Goal: Information Seeking & Learning: Learn about a topic

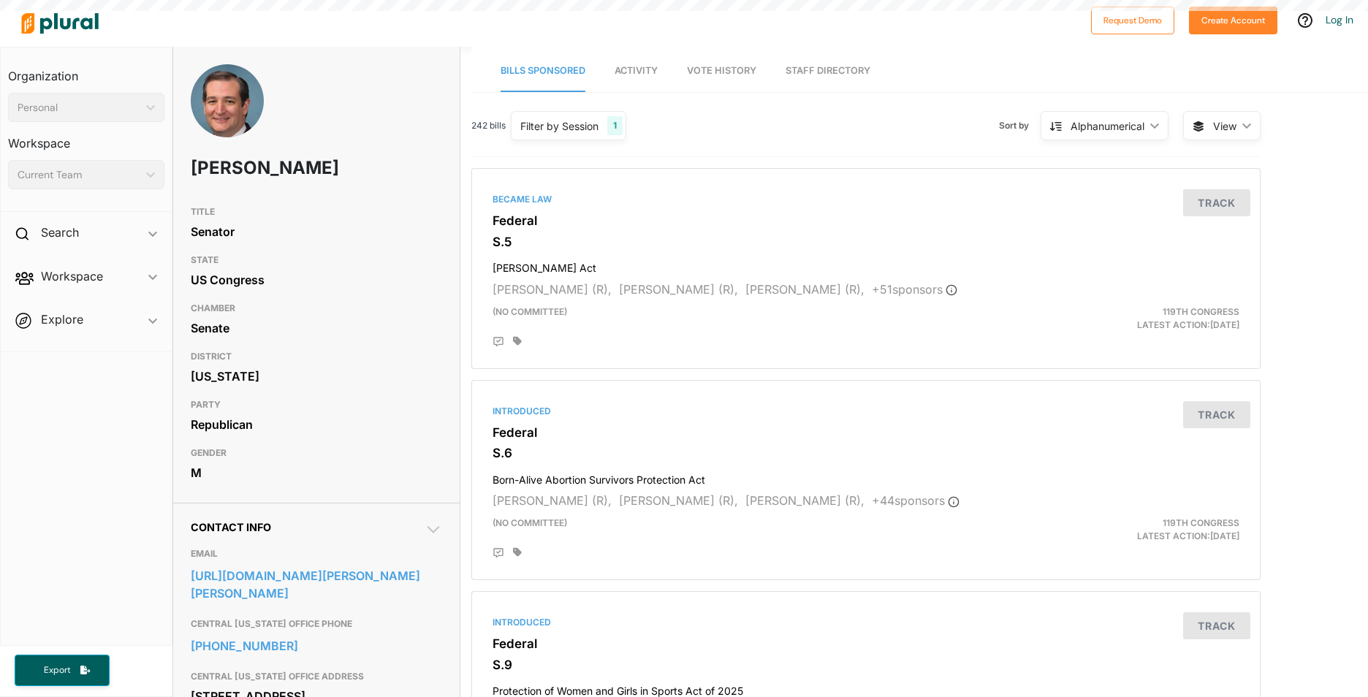
click at [653, 80] on link "Activity" at bounding box center [636, 71] width 43 height 42
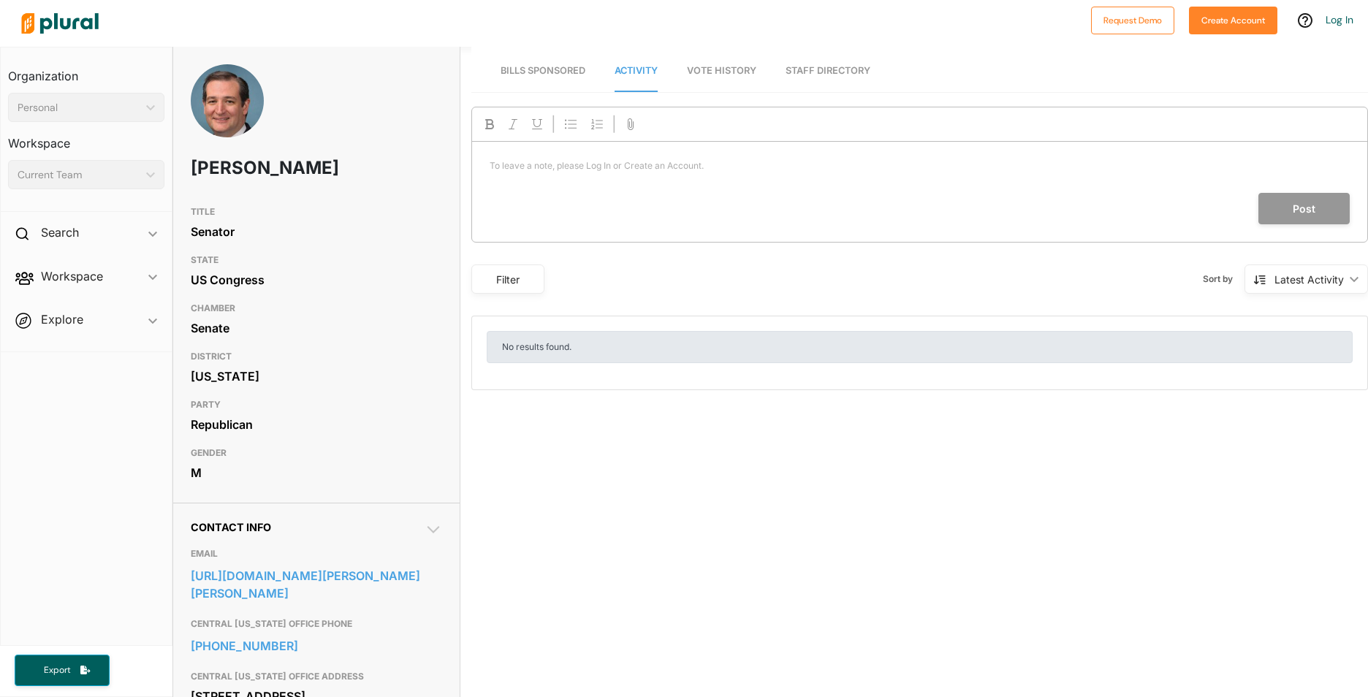
click at [559, 64] on link "Bills Sponsored" at bounding box center [543, 71] width 85 height 42
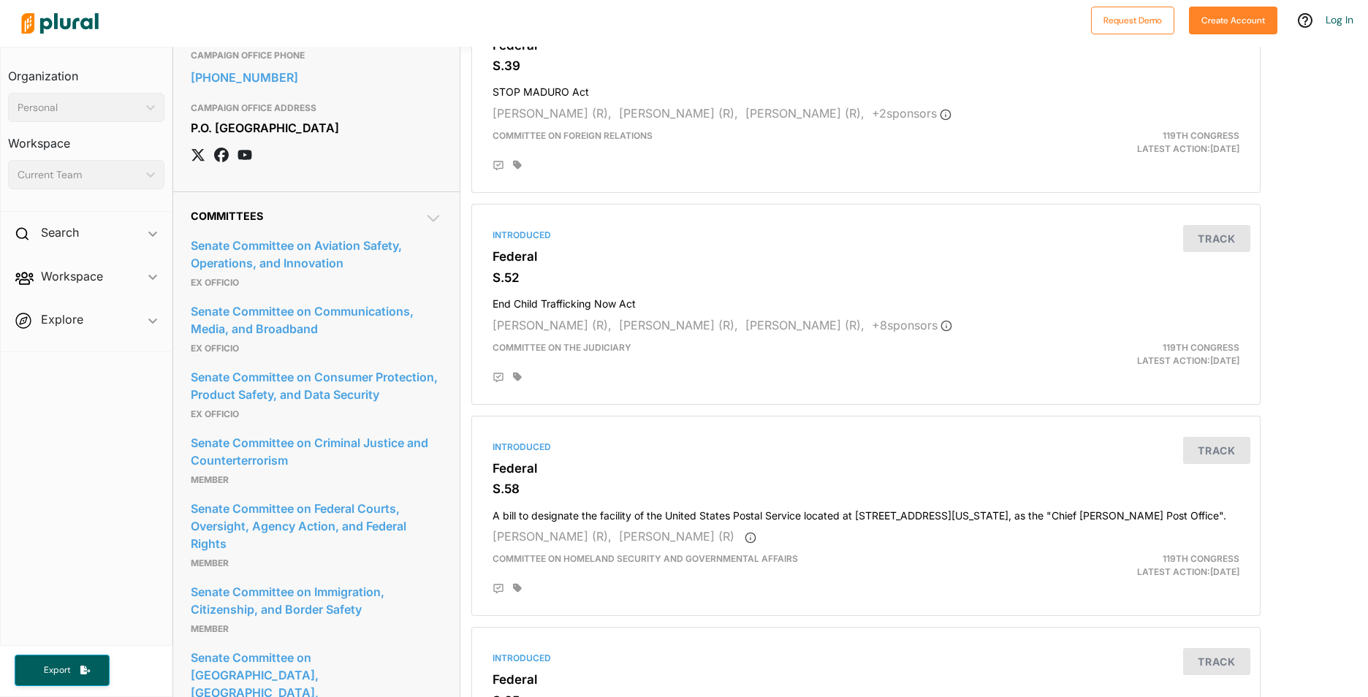
scroll to position [1316, 0]
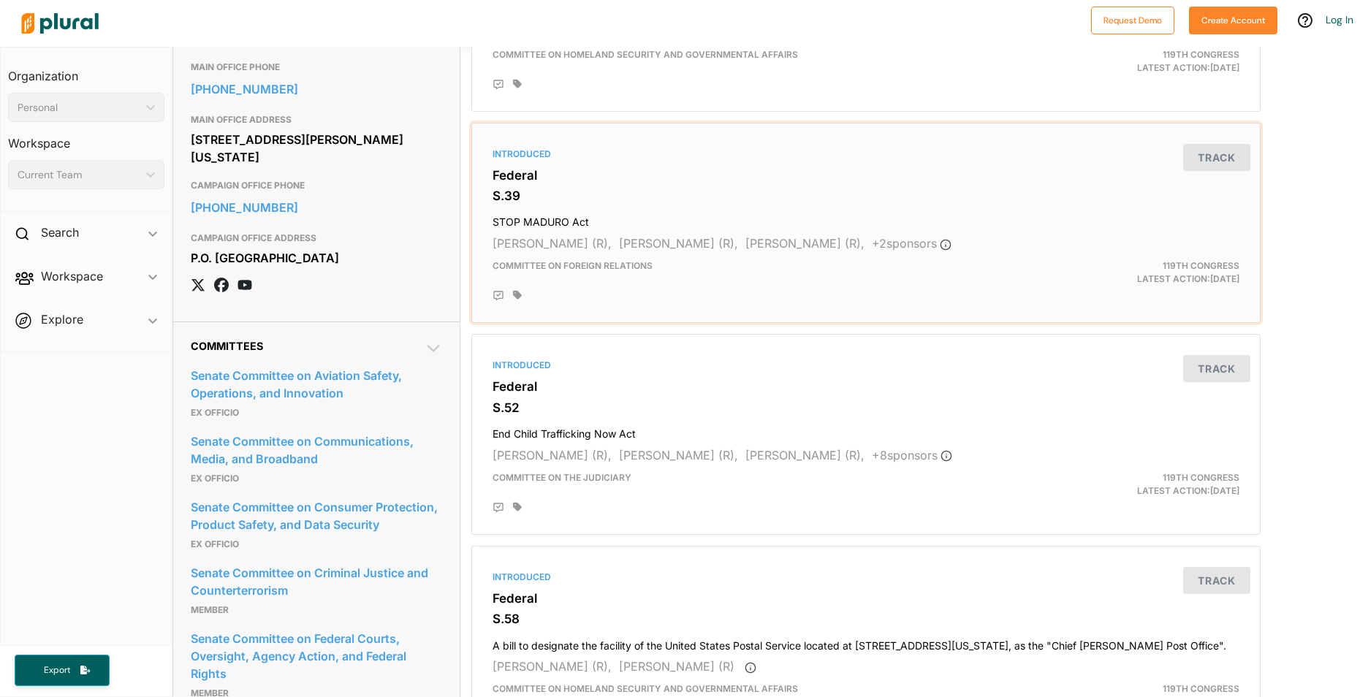
click at [940, 240] on icon at bounding box center [946, 245] width 12 height 12
click at [88, 278] on span "Workspace ic_keyboard_arrow_down Members Bills Tags Saved Searches Activity" at bounding box center [86, 278] width 171 height 39
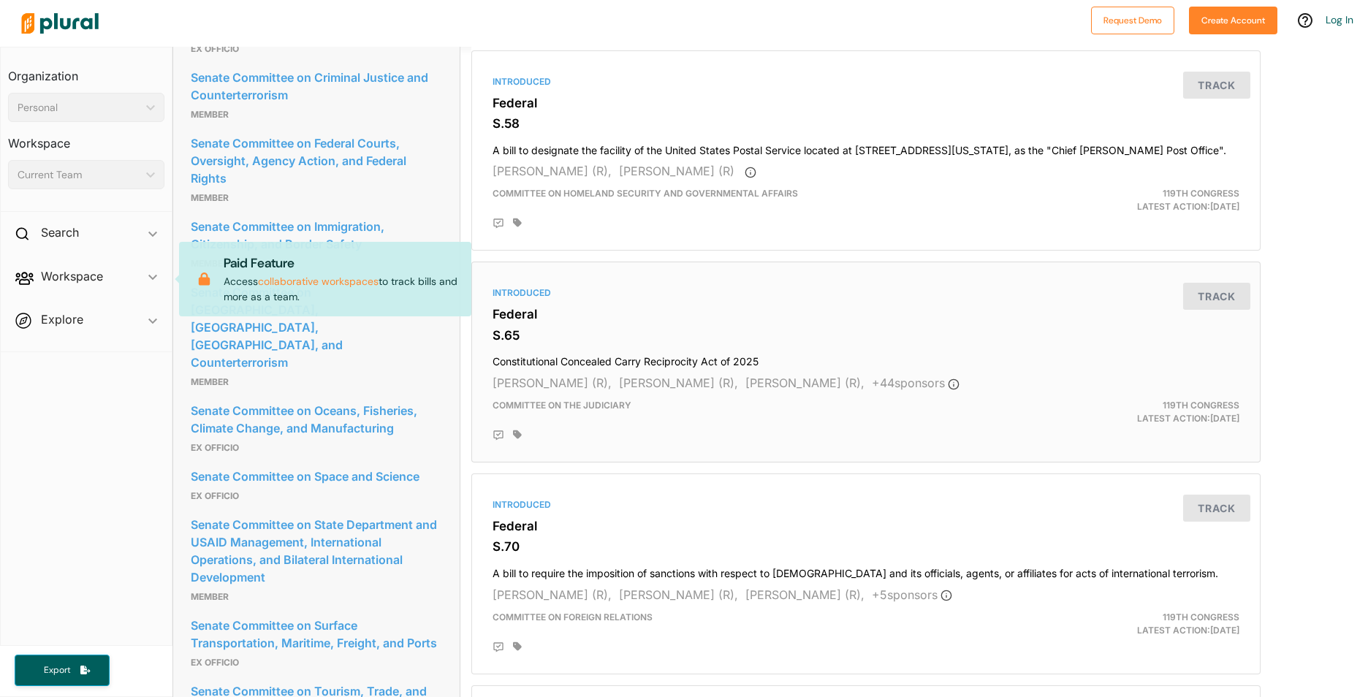
scroll to position [2047, 0]
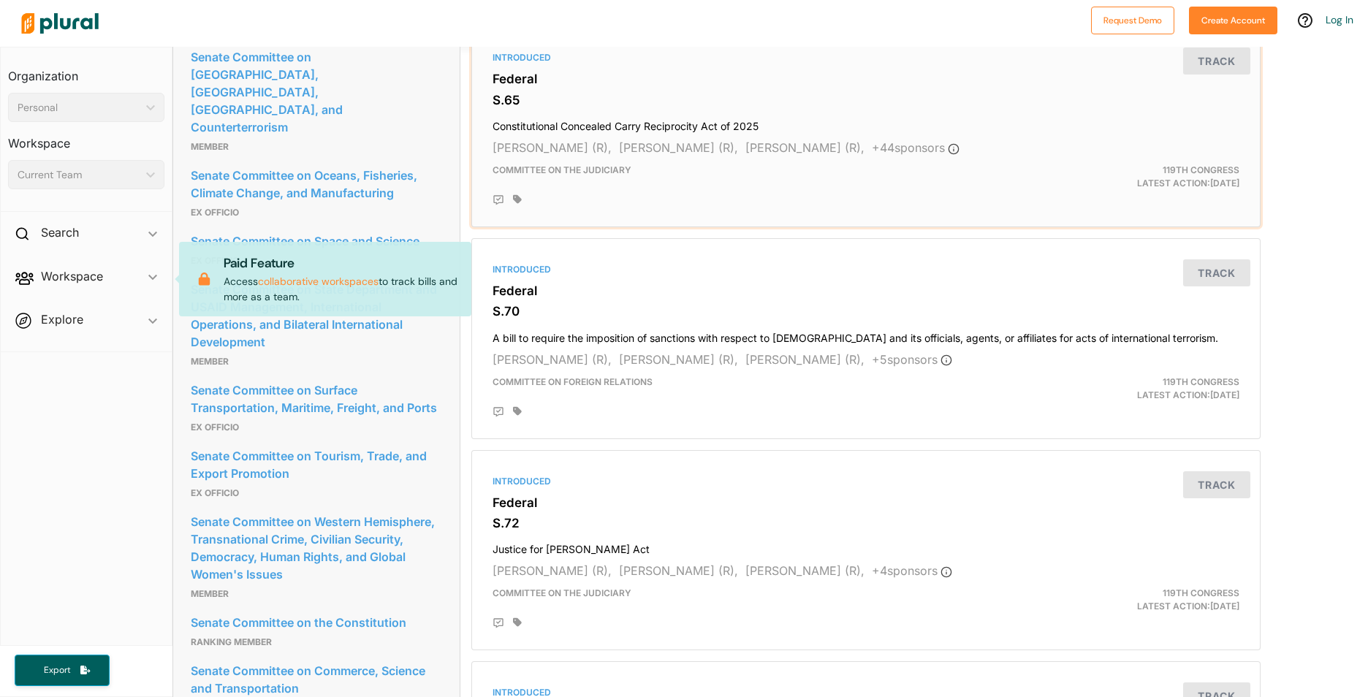
click at [800, 109] on div "Introduced Federal S.65 Constitutional Concealed Carry Reciprocity Act of 2025 …" at bounding box center [866, 127] width 776 height 188
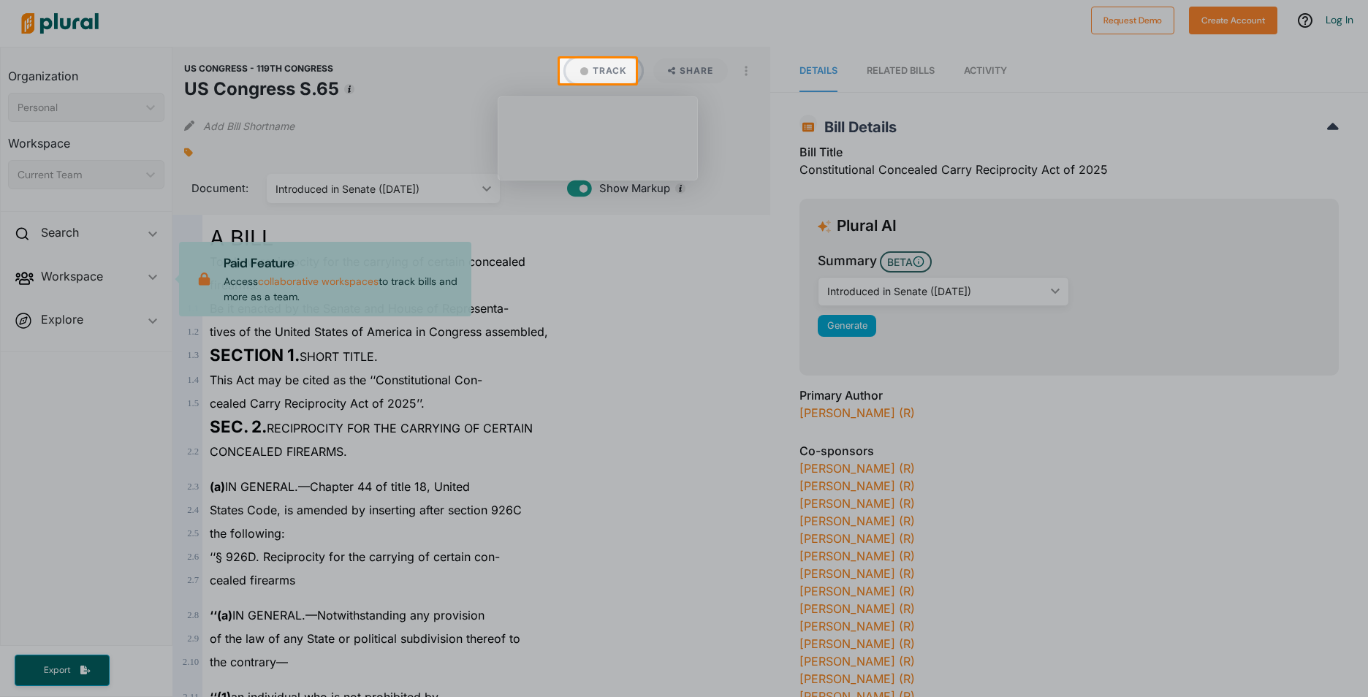
click at [591, 65] on button "Track" at bounding box center [604, 70] width 76 height 25
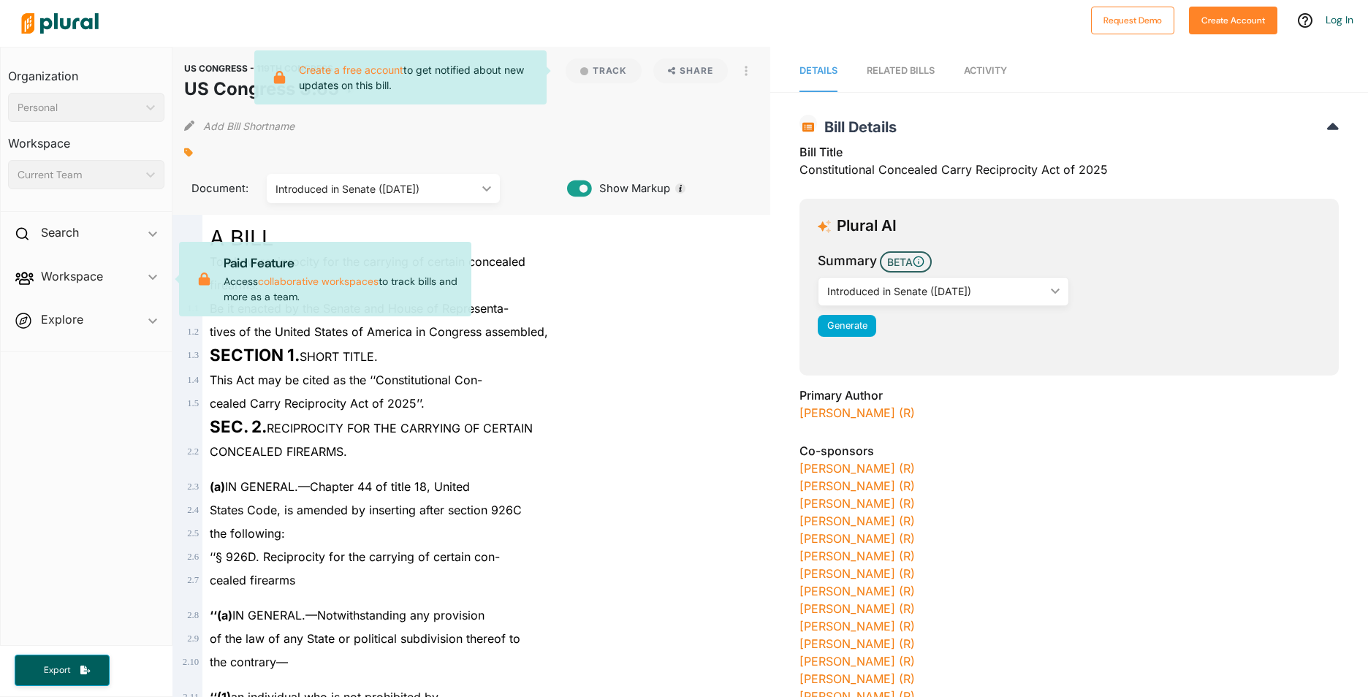
click at [993, 65] on span "Activity" at bounding box center [985, 70] width 43 height 11
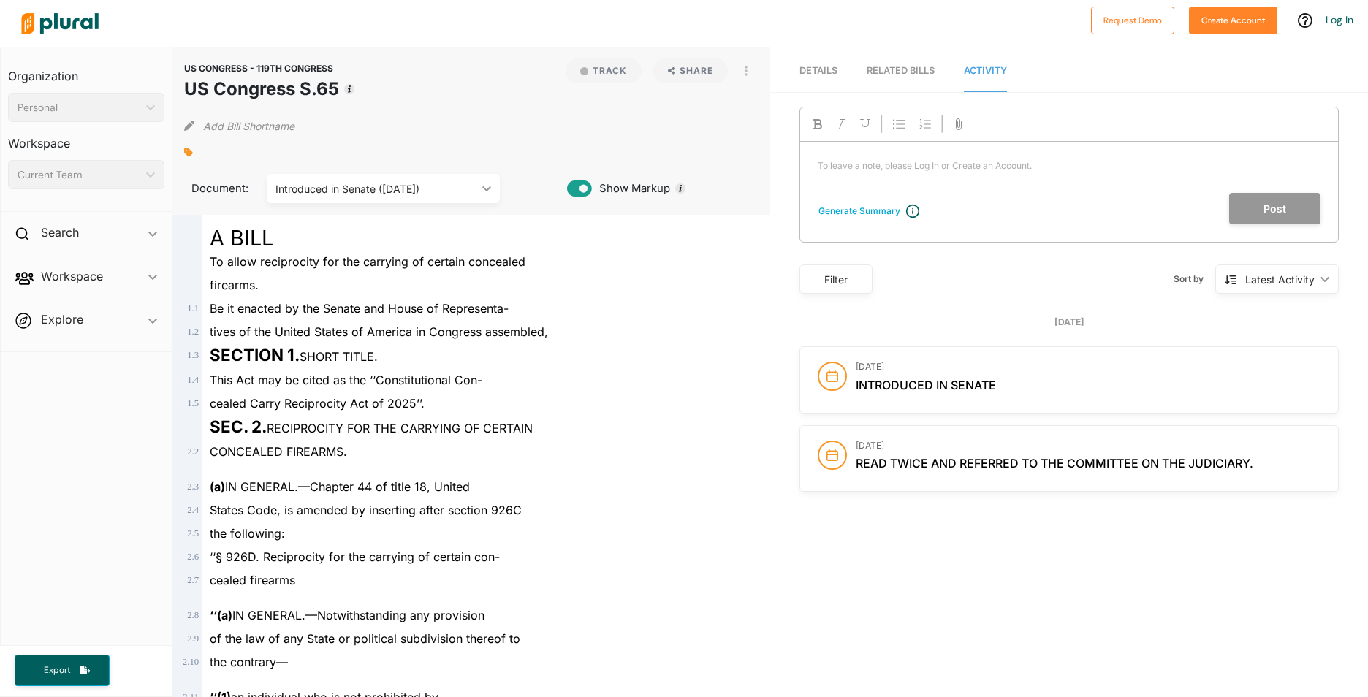
click at [993, 168] on p "To leave a note, please Log In or Create an Account. ﻿" at bounding box center [1069, 165] width 503 height 13
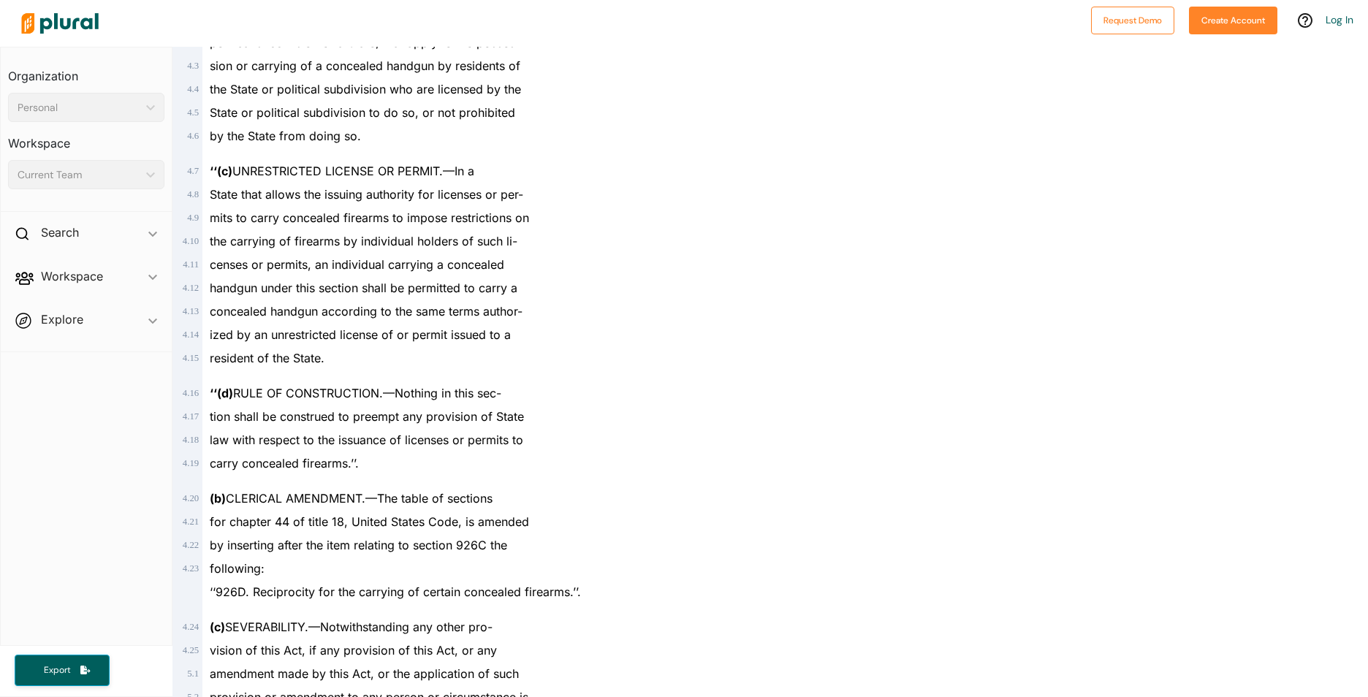
scroll to position [1936, 0]
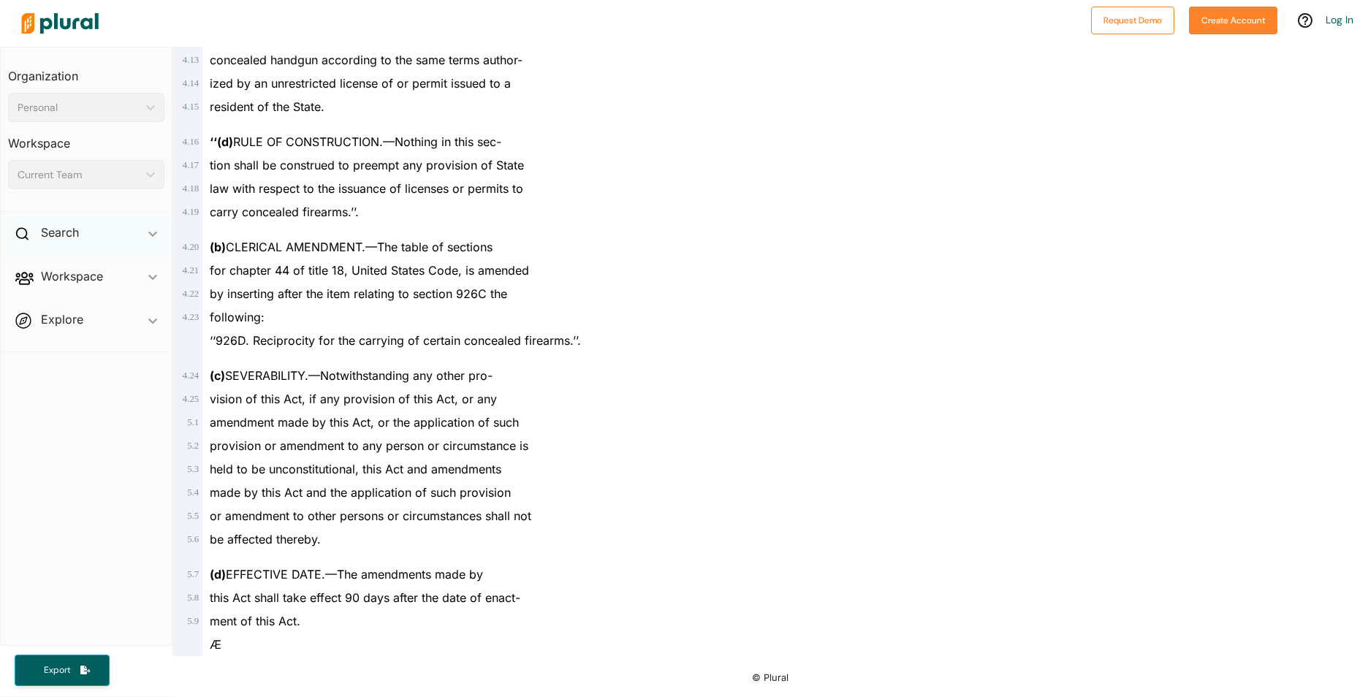
click at [110, 242] on div "Search ic_keyboard_arrow_down" at bounding box center [86, 235] width 171 height 39
click at [146, 302] on span "Workspace ic_keyboard_arrow_down Members Bills Tags Saved Searches Activity" at bounding box center [86, 313] width 171 height 39
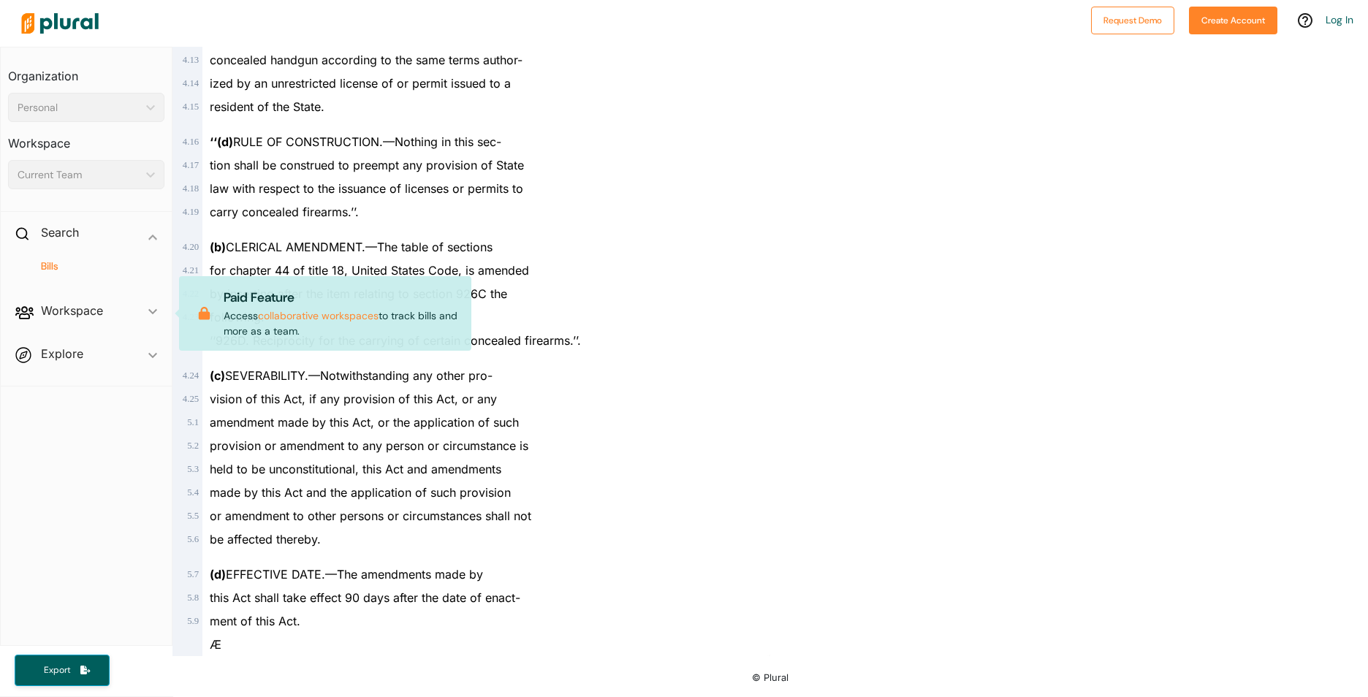
click at [56, 272] on h4 "Bills" at bounding box center [90, 266] width 134 height 14
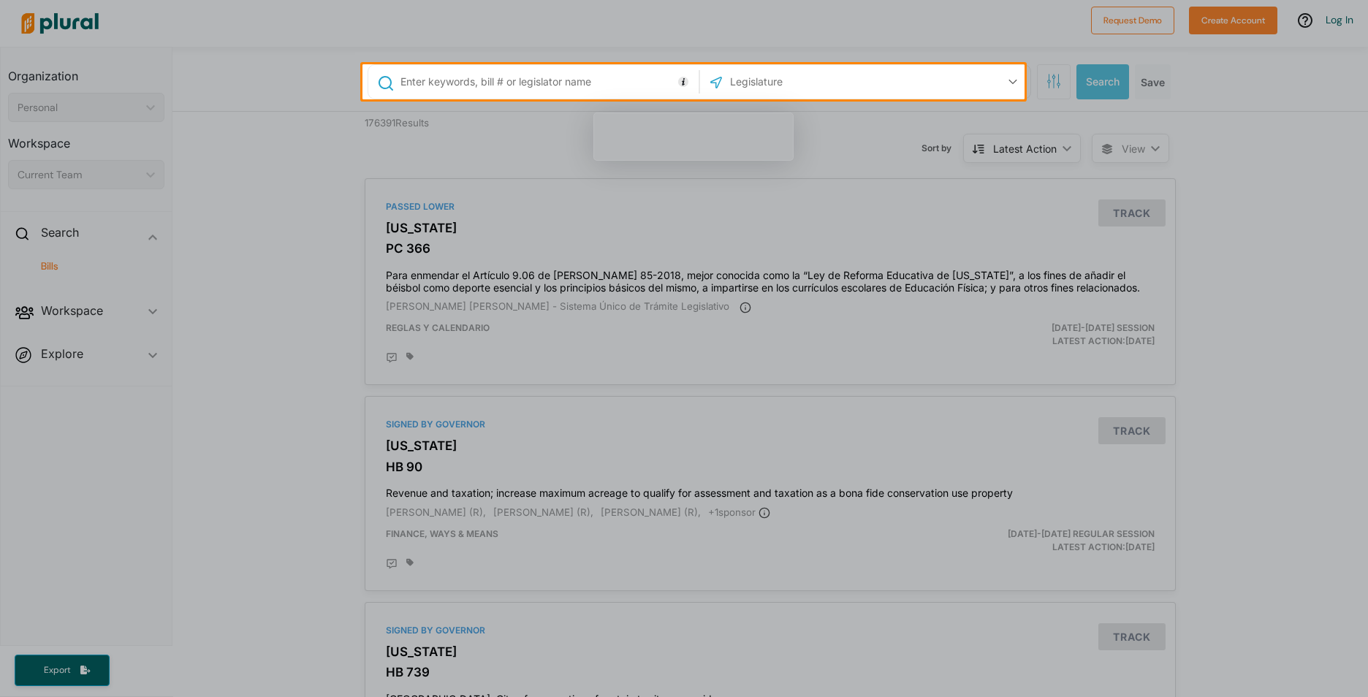
click at [644, 91] on input "text" at bounding box center [547, 82] width 296 height 28
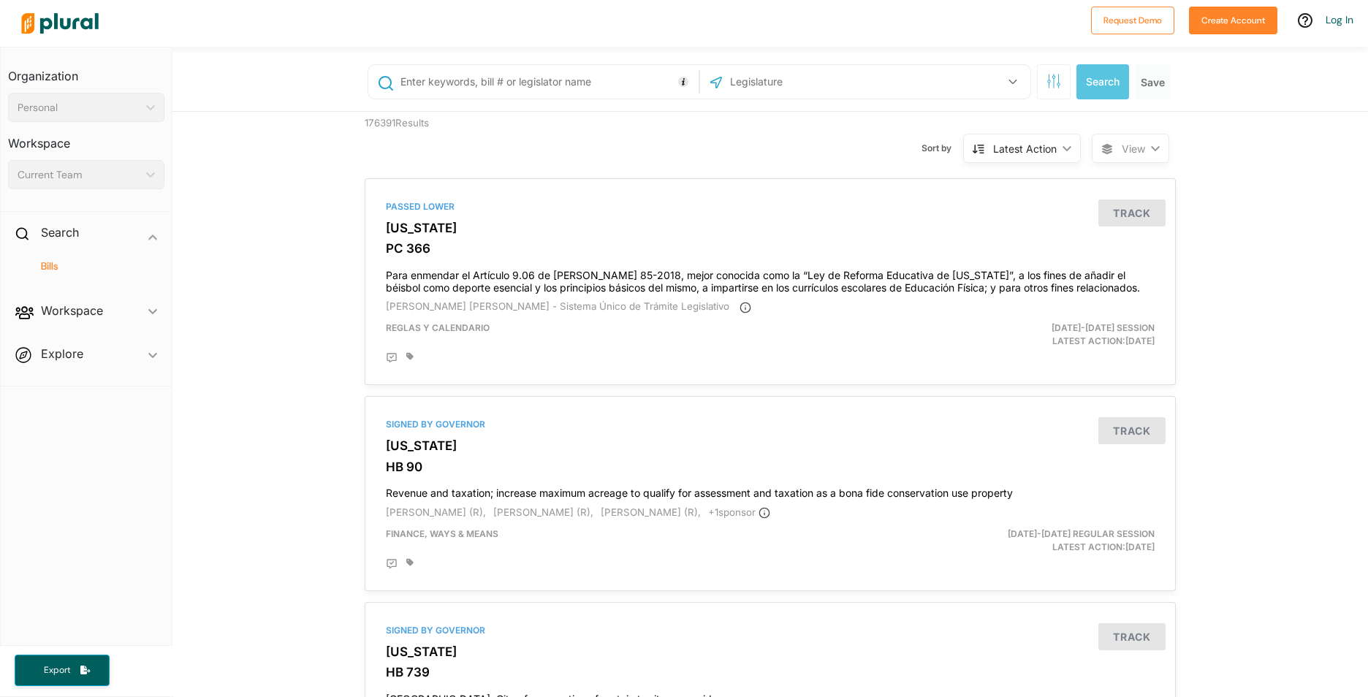
click at [754, 80] on input "text" at bounding box center [807, 82] width 156 height 28
click at [1012, 79] on button "button" at bounding box center [1013, 82] width 28 height 28
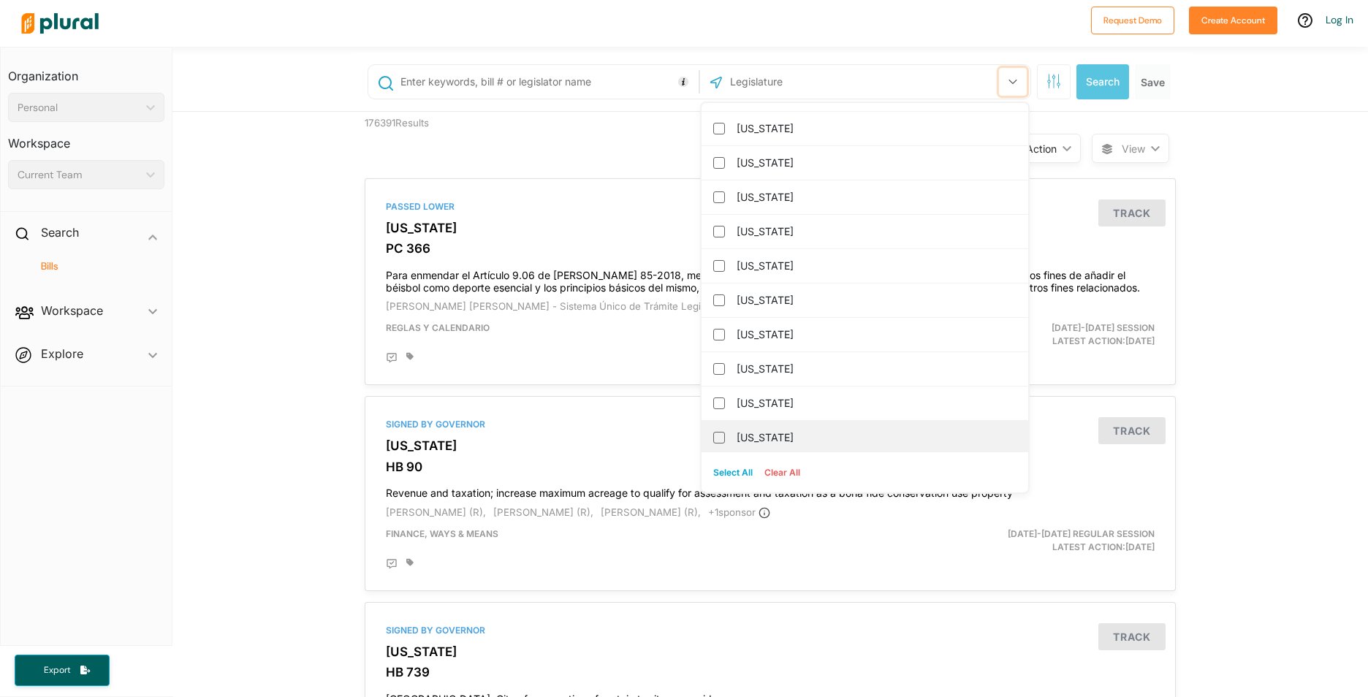
scroll to position [1389, 0]
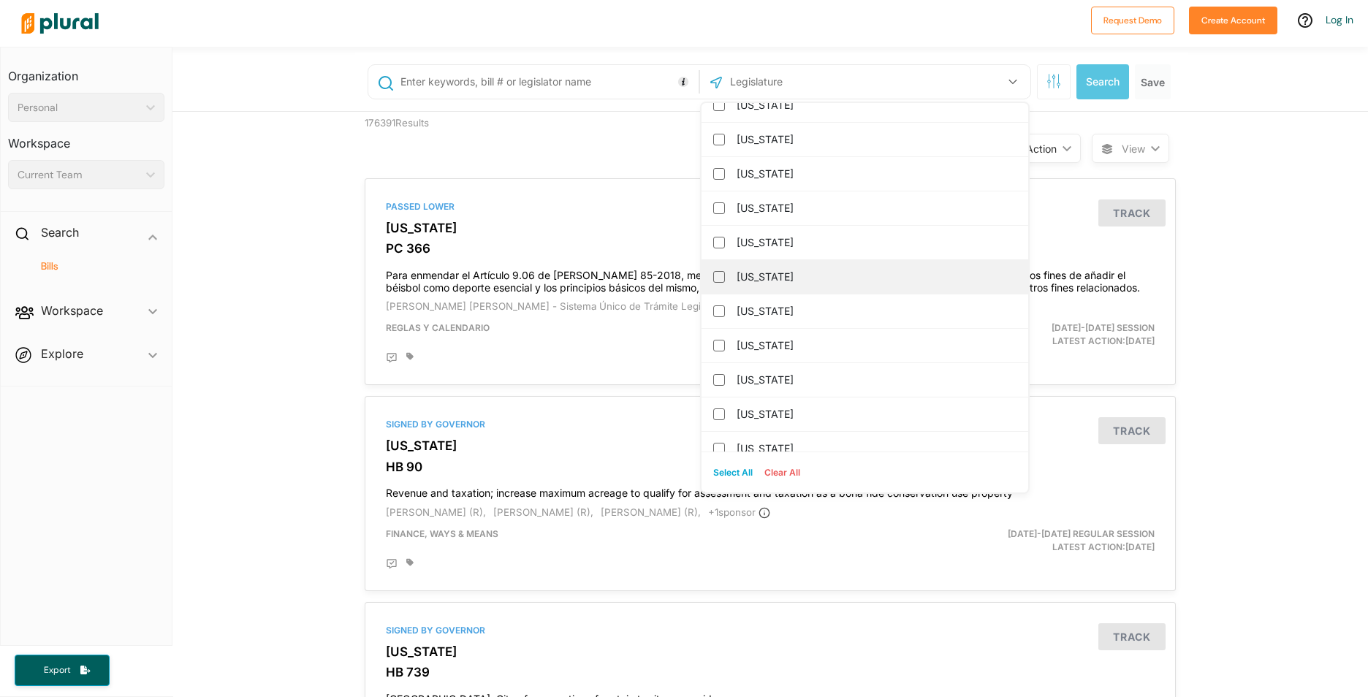
click at [705, 282] on div "[US_STATE]" at bounding box center [865, 277] width 327 height 34
click at [713, 280] on input "[US_STATE]" at bounding box center [719, 277] width 12 height 12
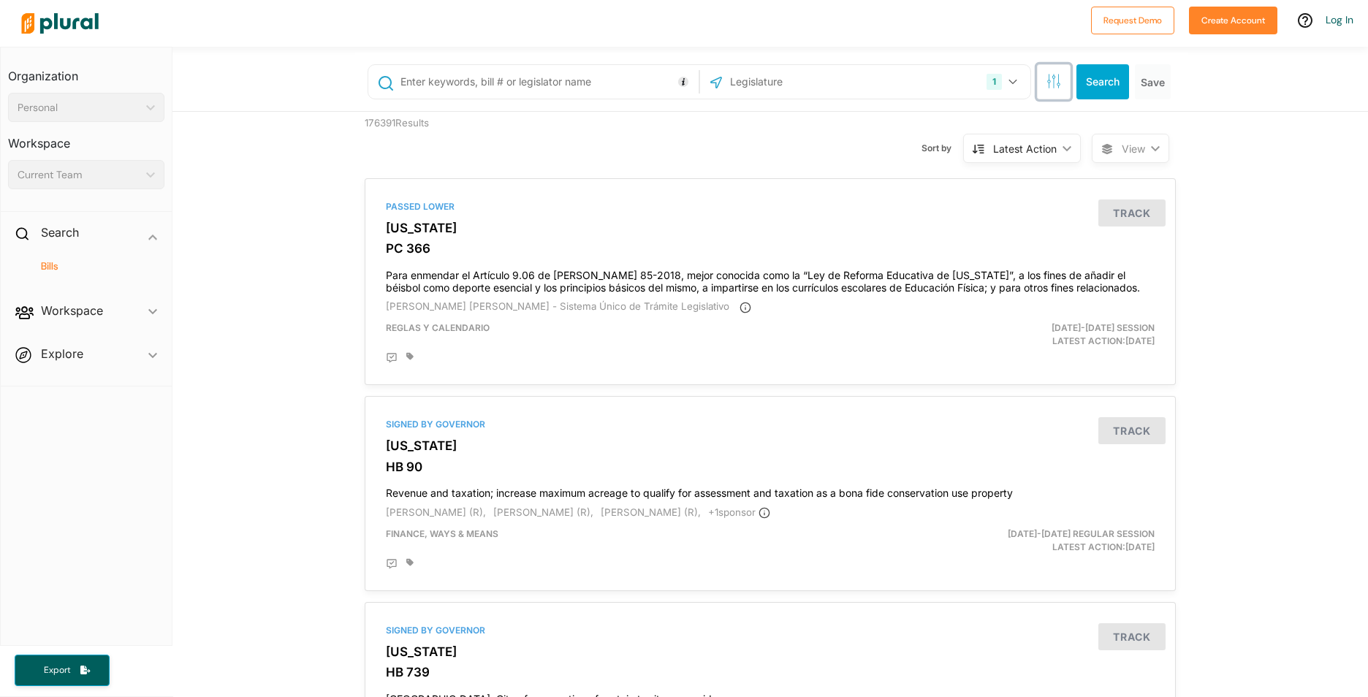
click at [1064, 88] on button "button" at bounding box center [1054, 81] width 34 height 35
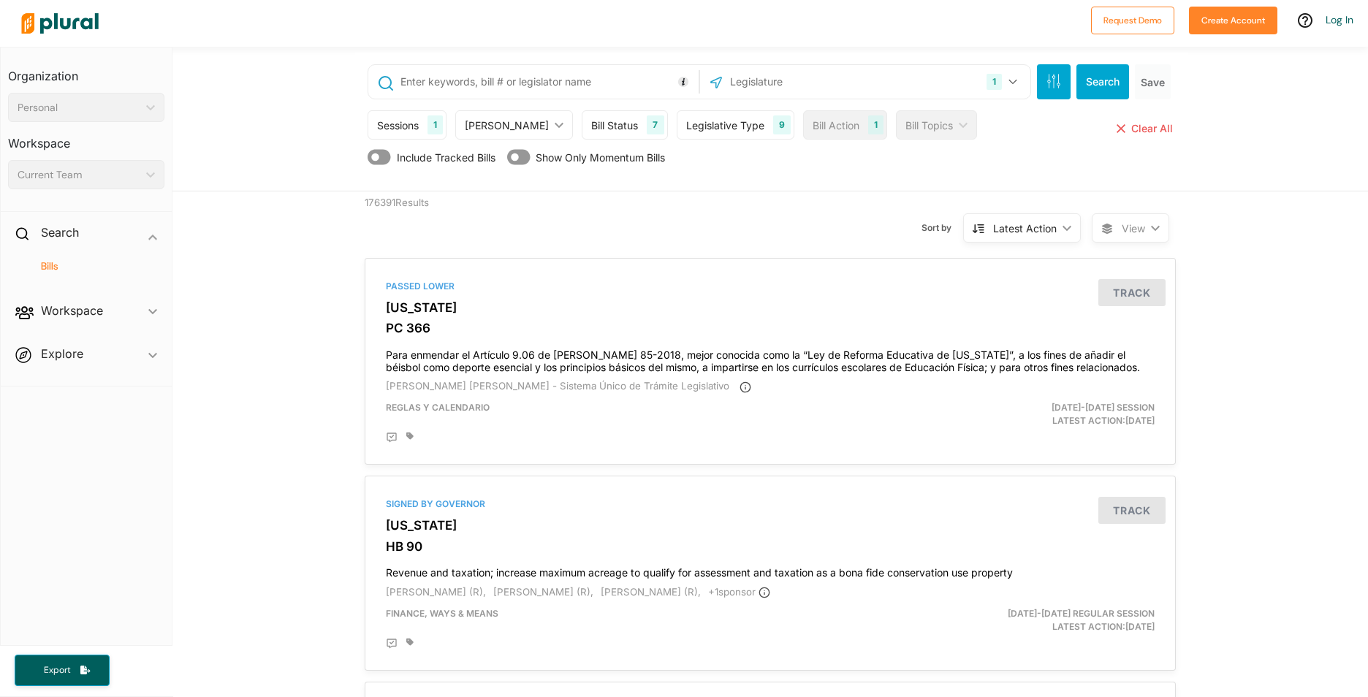
click at [1068, 88] on div "Search Save" at bounding box center [1105, 81] width 142 height 35
click at [1081, 89] on button "Search" at bounding box center [1103, 81] width 53 height 35
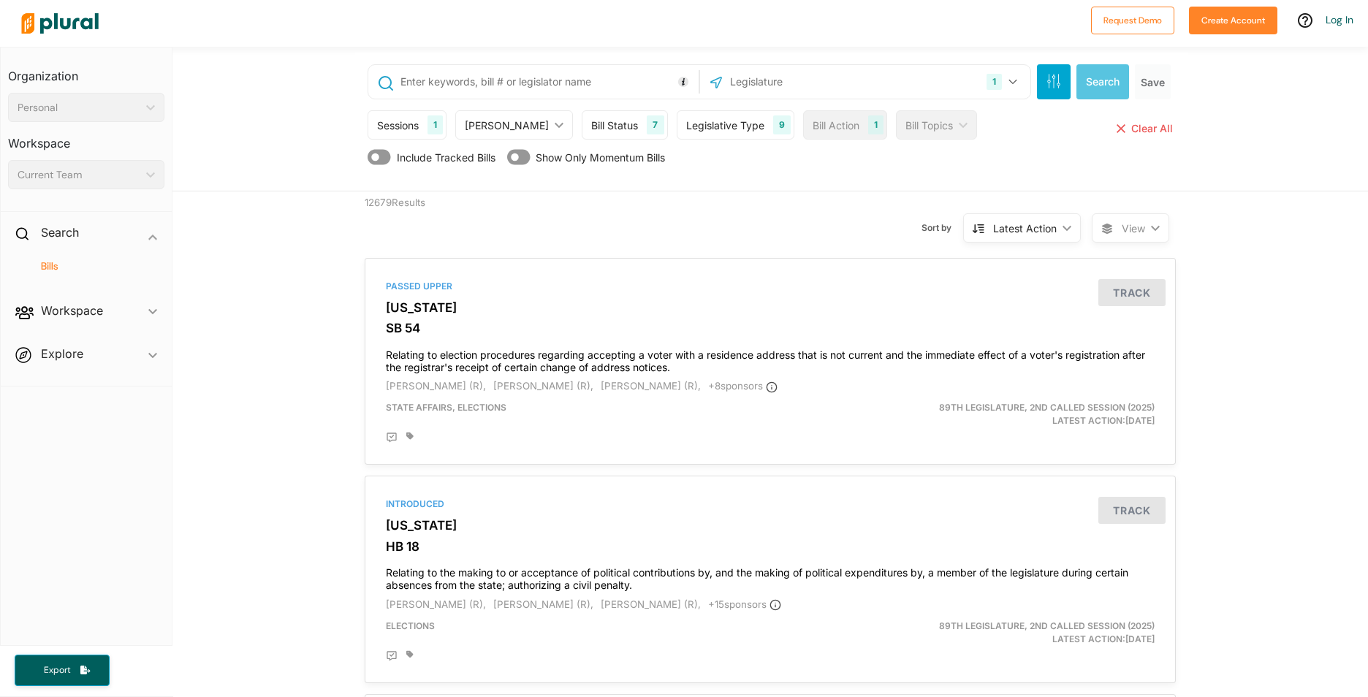
click at [854, 133] on div "Sessions 1 Current Sessions 89th Legislature, 2nd Called Session (2025) 89th Le…" at bounding box center [772, 128] width 808 height 37
click at [919, 125] on div "Bill Topics ic_keyboard_arrow_down" at bounding box center [936, 124] width 81 height 29
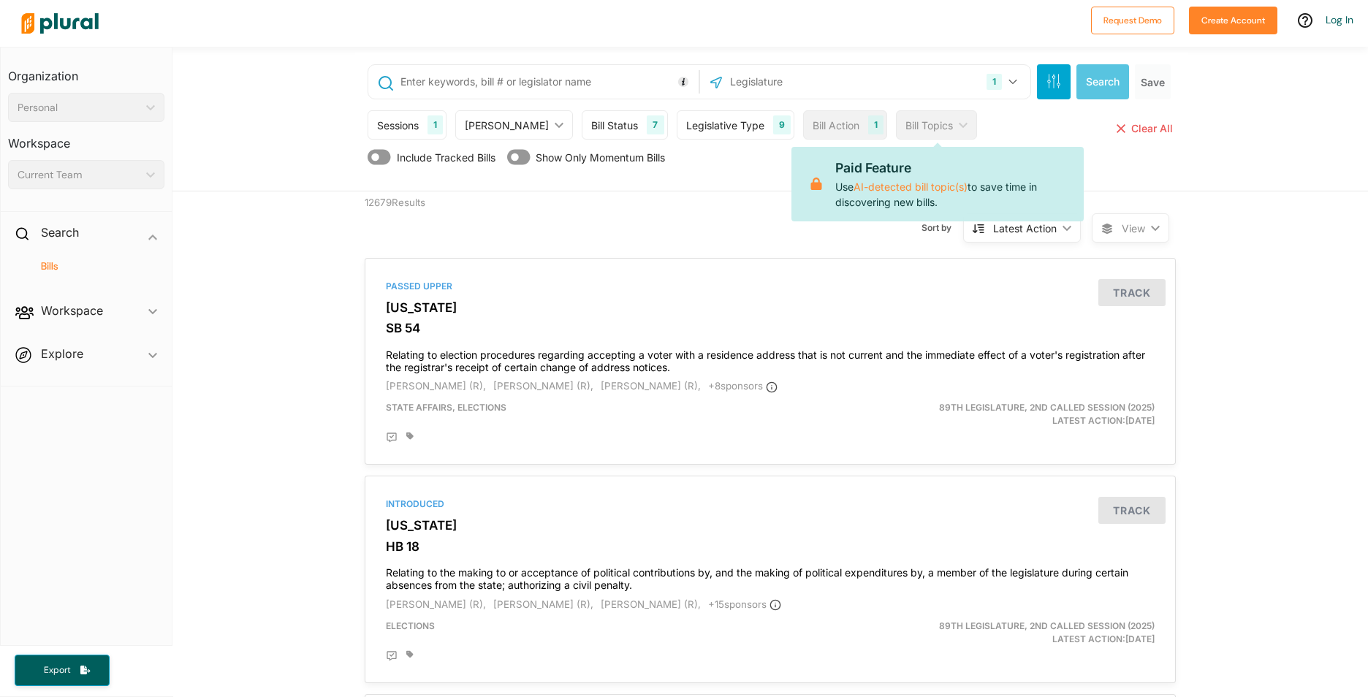
click at [868, 125] on div "1" at bounding box center [875, 124] width 15 height 19
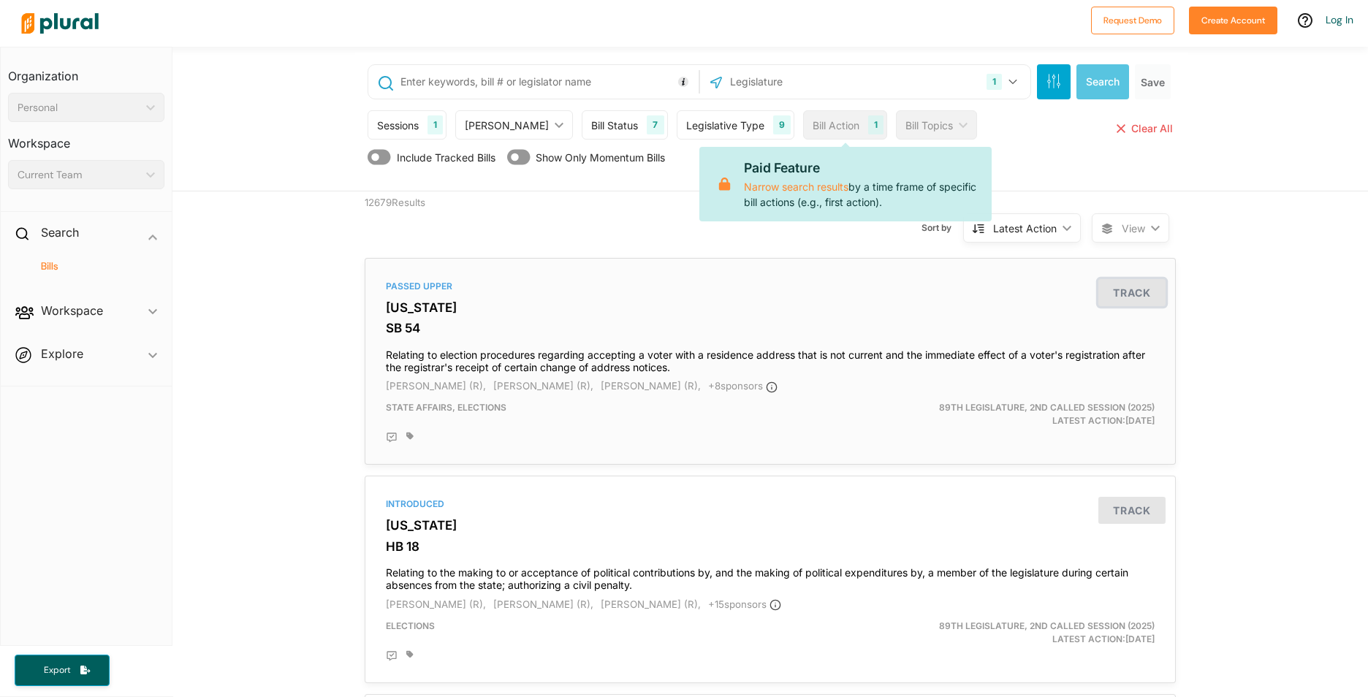
click at [1133, 297] on button "Track" at bounding box center [1132, 292] width 67 height 27
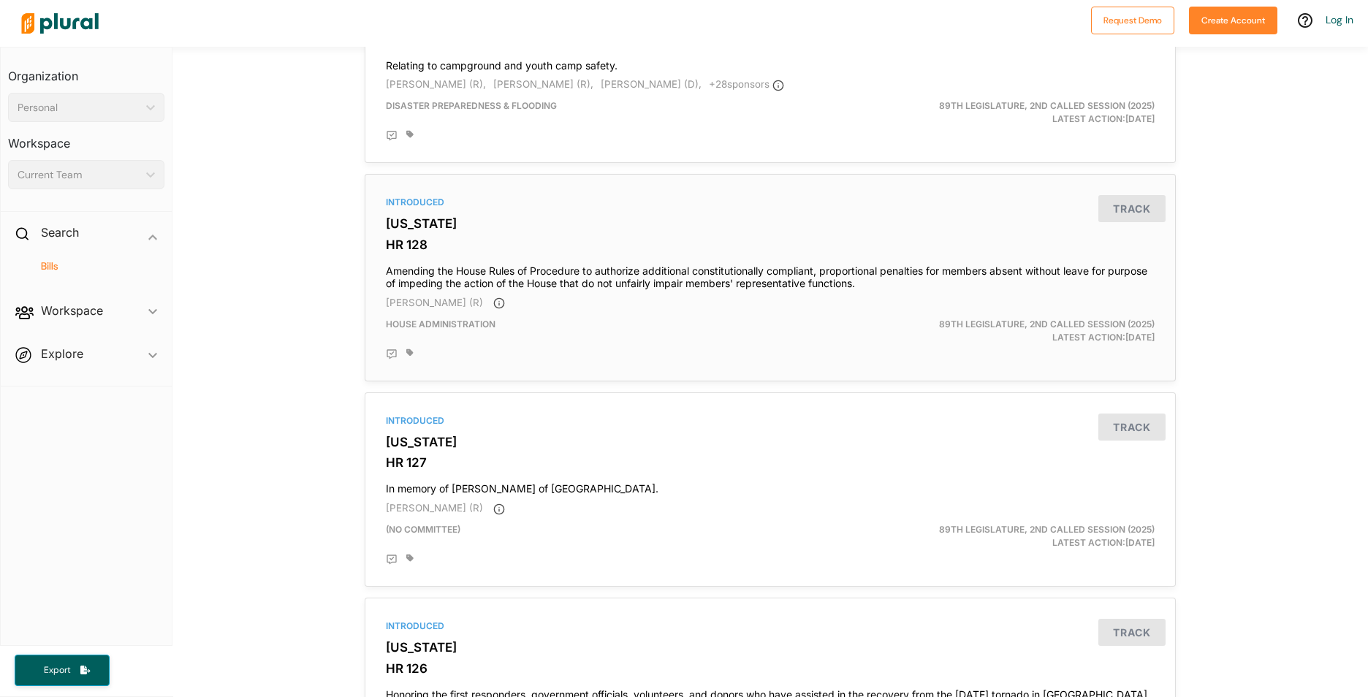
scroll to position [731, 0]
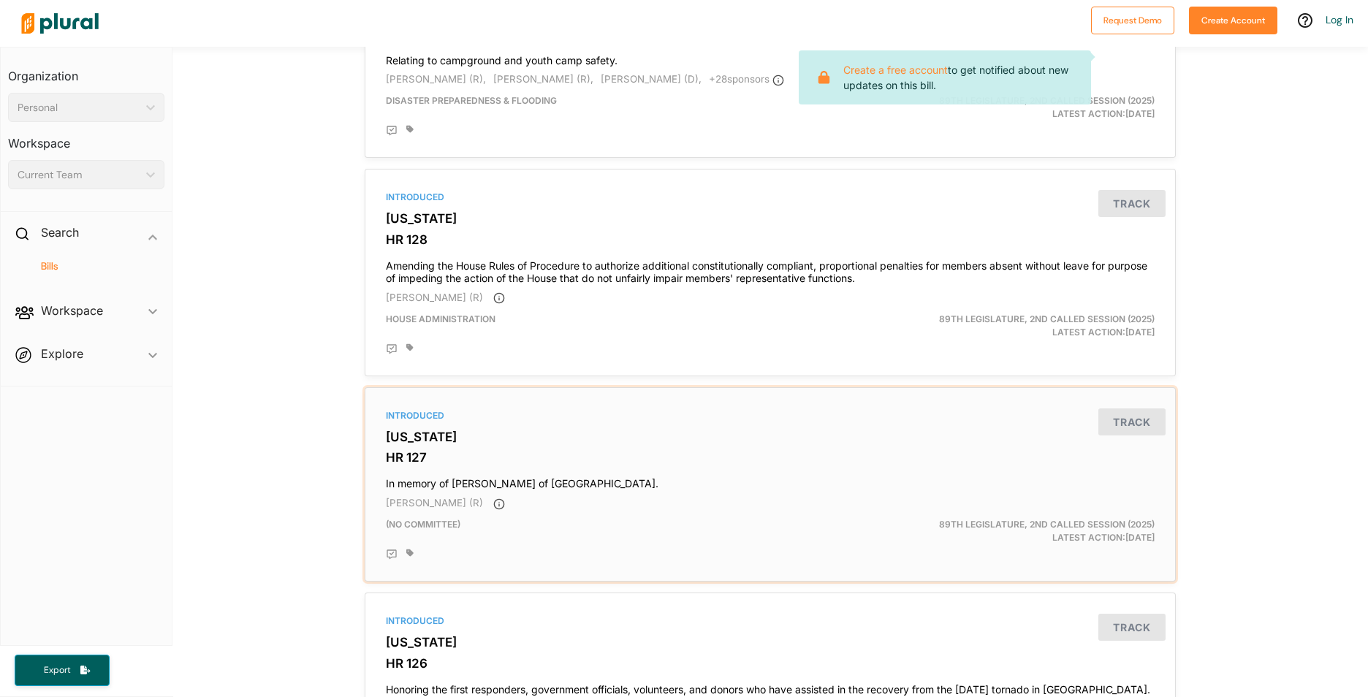
click at [475, 484] on h4 "In memory of [PERSON_NAME] of [GEOGRAPHIC_DATA]." at bounding box center [770, 481] width 769 height 20
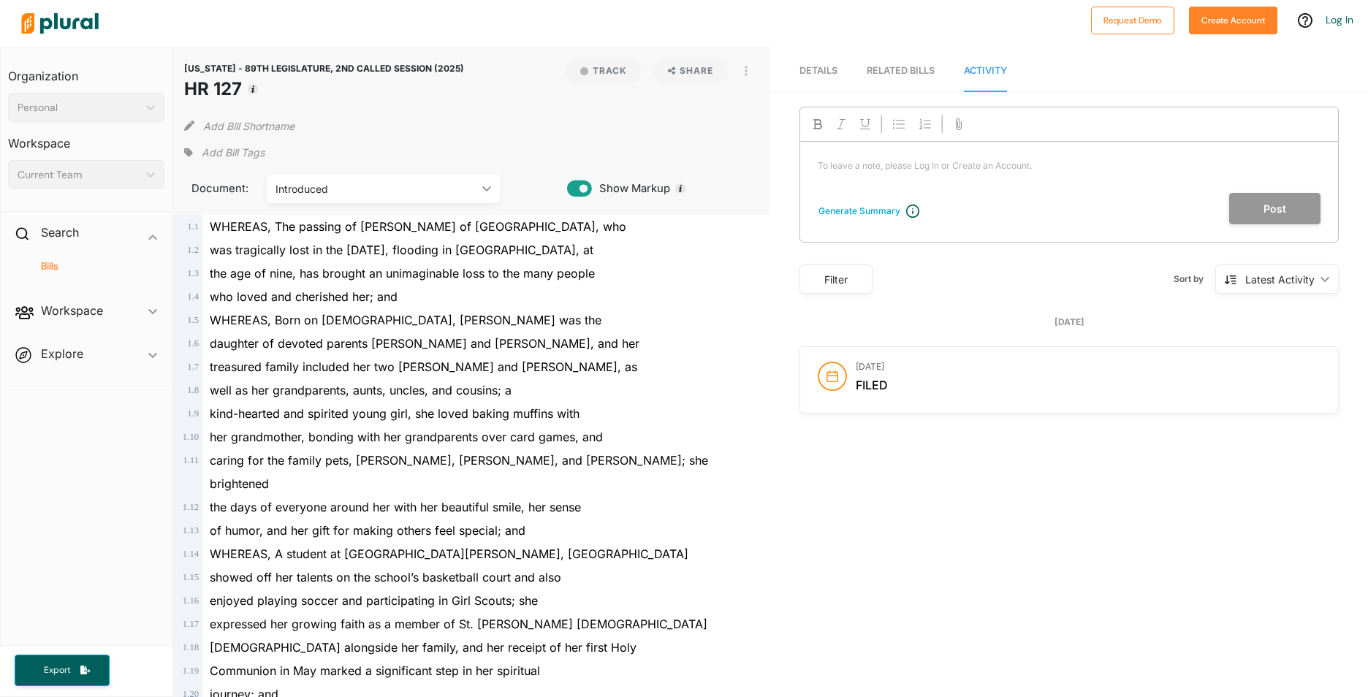
click at [402, 194] on div "Introduced" at bounding box center [376, 188] width 201 height 15
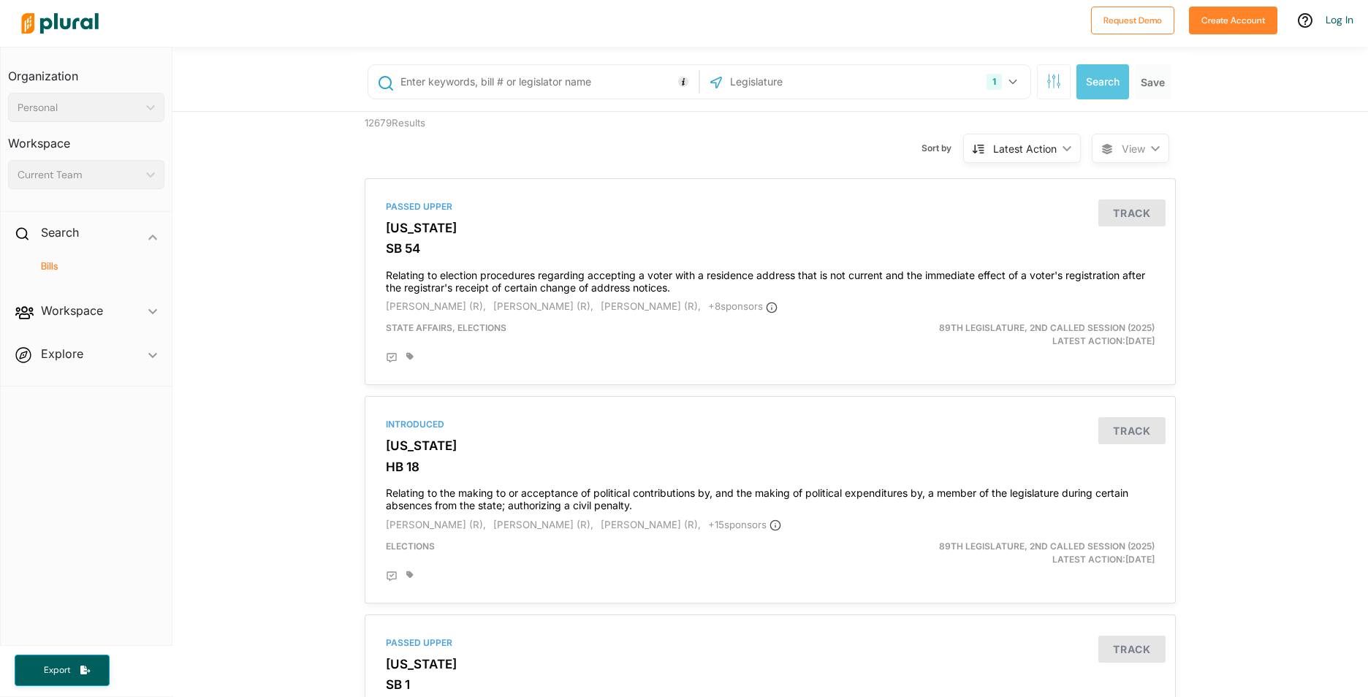
click at [993, 156] on div "Latest Action" at bounding box center [1025, 148] width 64 height 15
click at [1009, 181] on div "Relevance" at bounding box center [1025, 183] width 87 height 12
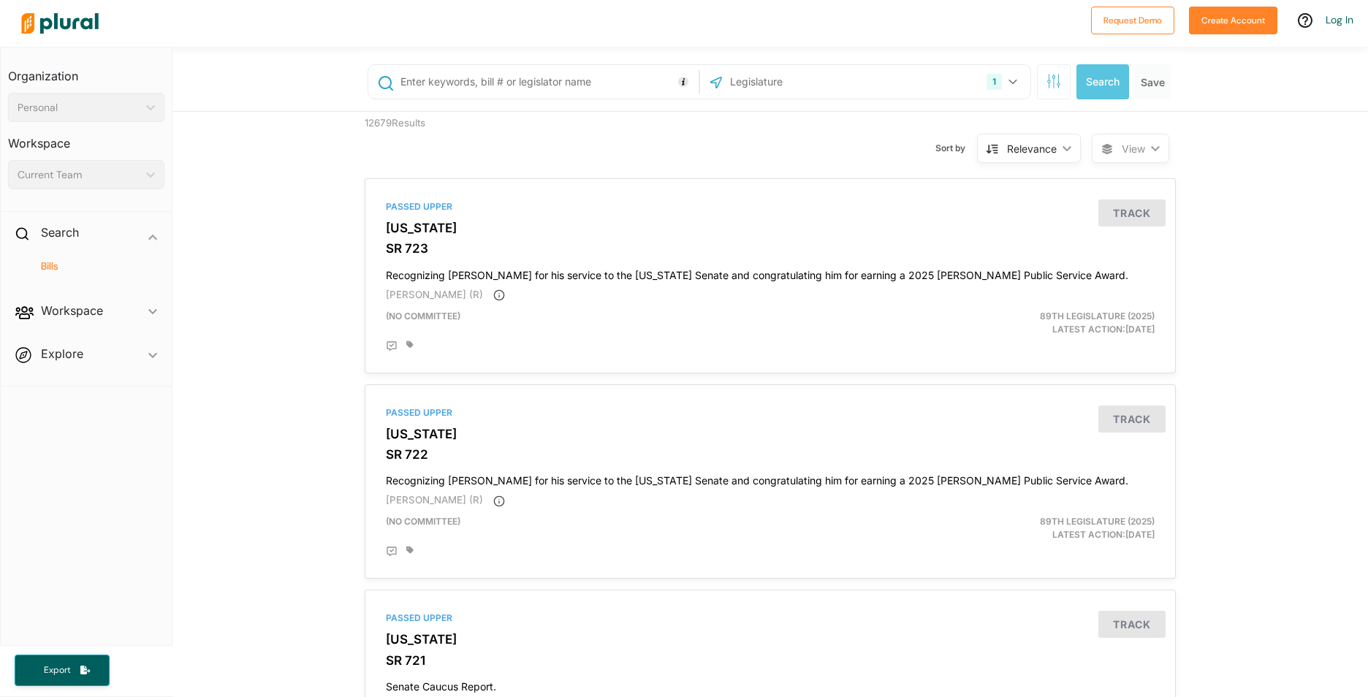
click at [1007, 153] on div "Relevance" at bounding box center [1032, 148] width 50 height 15
click at [1005, 267] on link "Latest Action" at bounding box center [1016, 284] width 128 height 34
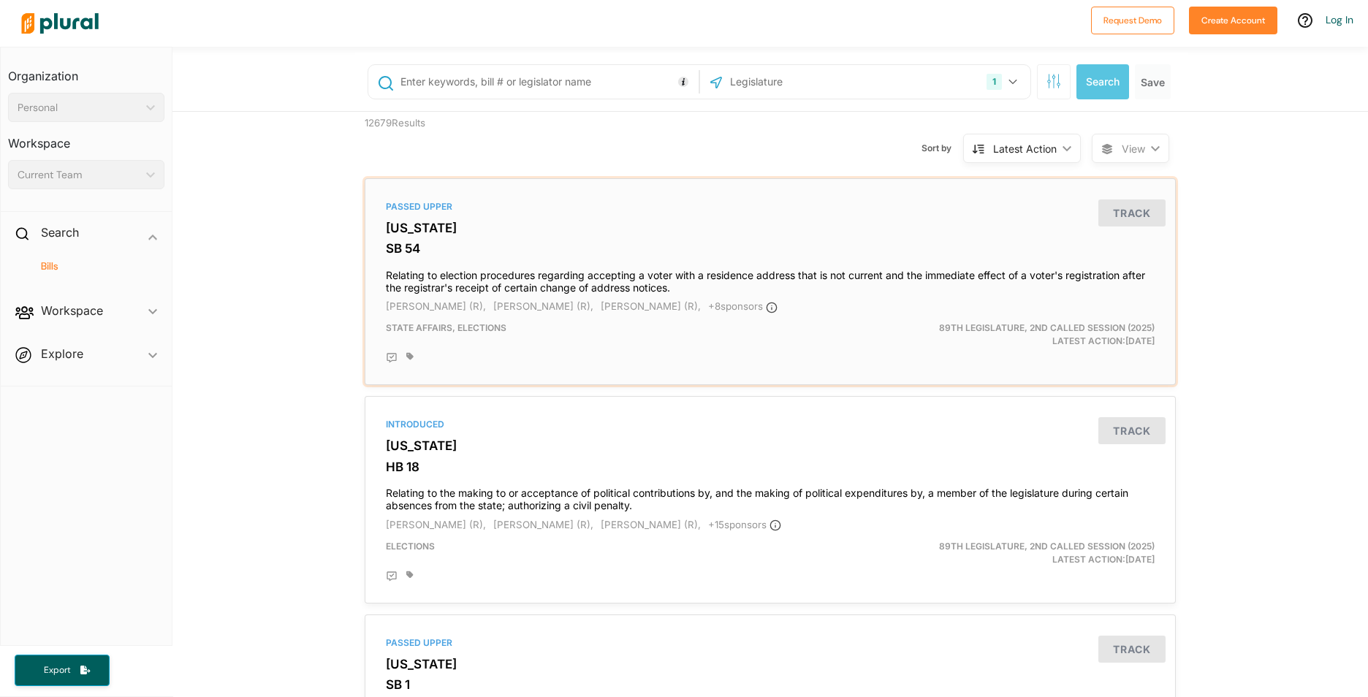
click at [391, 248] on h3 "SB 54" at bounding box center [770, 248] width 769 height 15
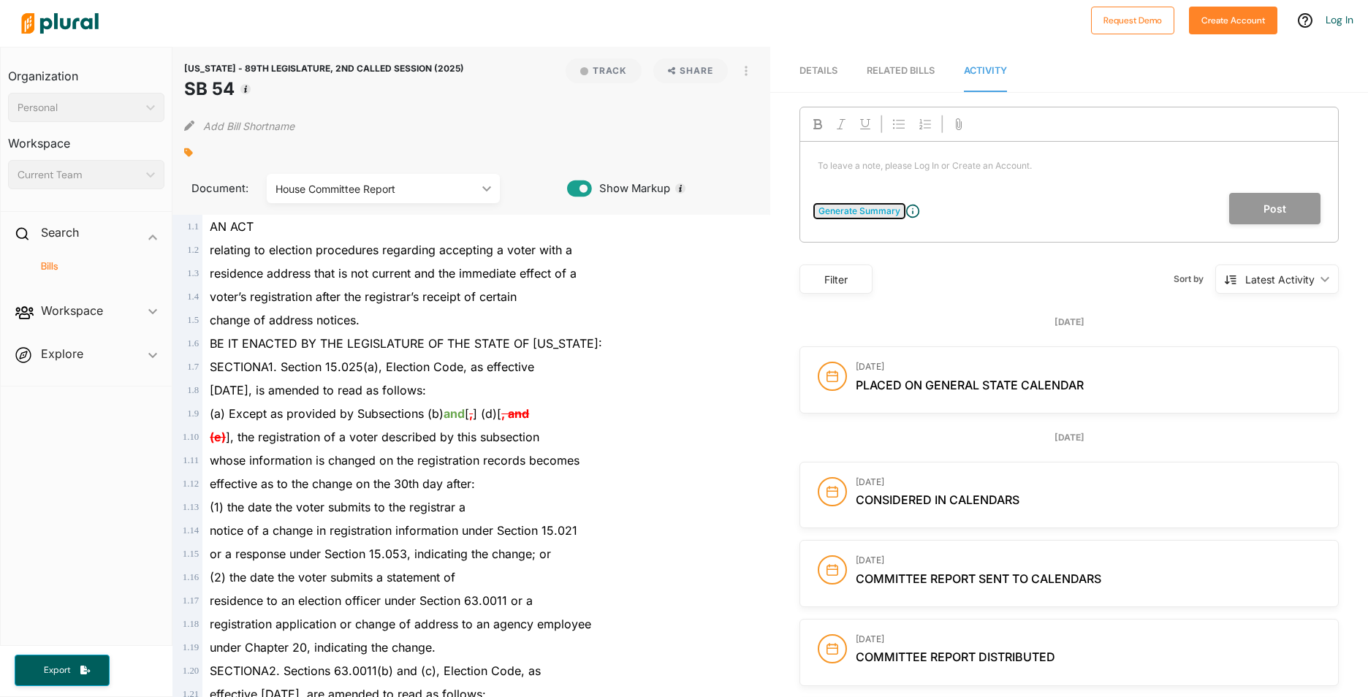
click at [859, 208] on div "Generate Summary" at bounding box center [860, 211] width 82 height 13
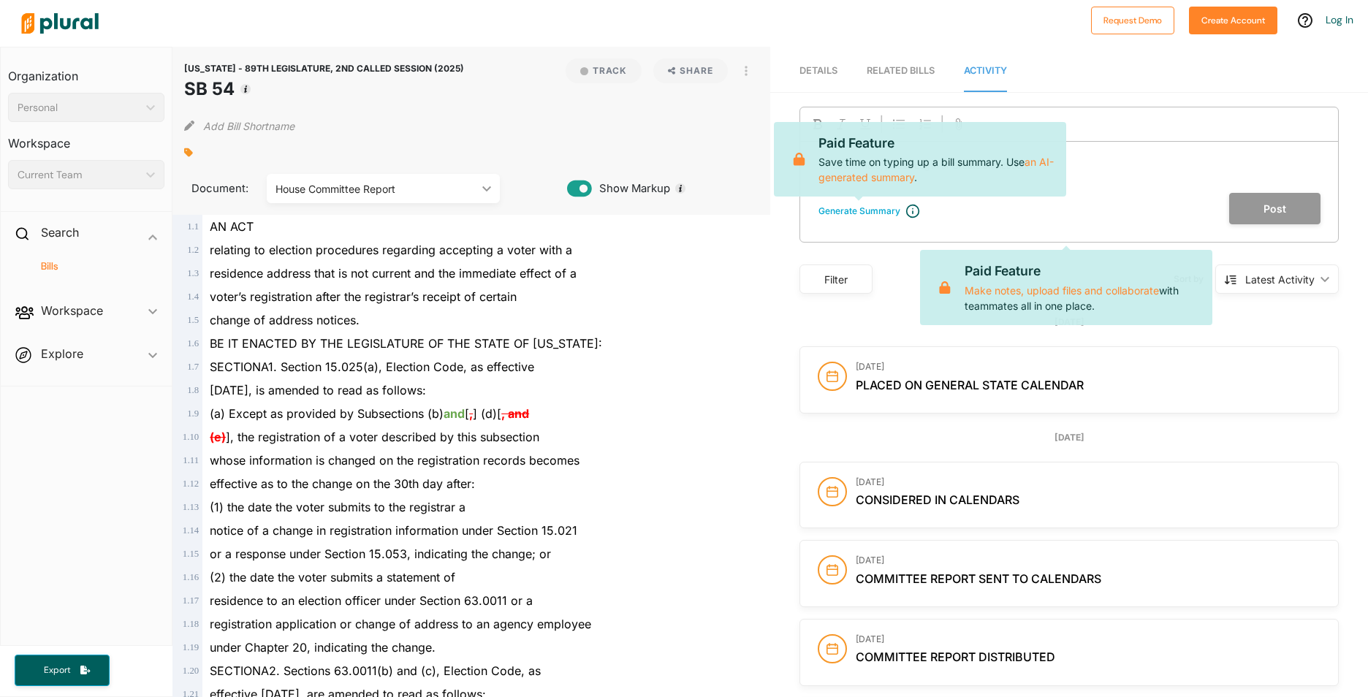
click at [120, 303] on span "Workspace ic_keyboard_arrow_down Members Bills Tags Saved Searches Activity" at bounding box center [86, 313] width 171 height 39
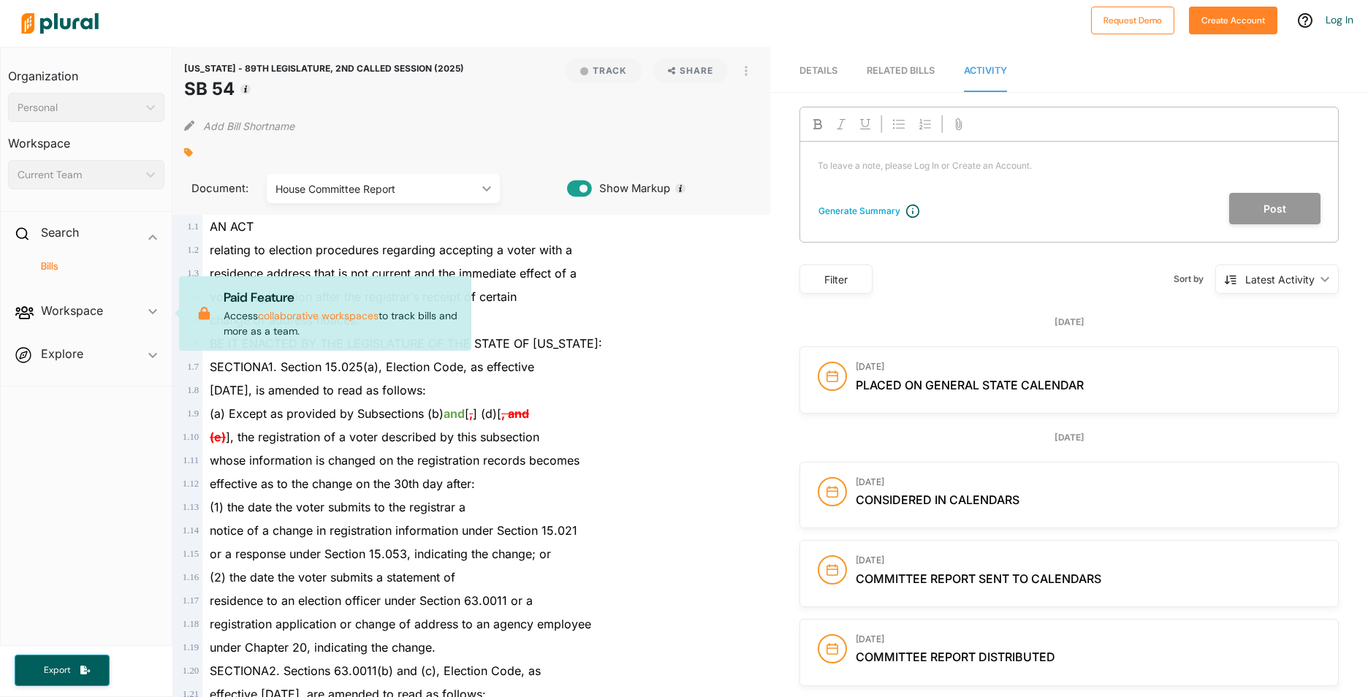
click at [130, 308] on span "Workspace ic_keyboard_arrow_down Members Bills Tags Saved Searches Activity Pai…" at bounding box center [86, 313] width 171 height 39
click at [436, 166] on div "Document: House Committee Report ic_keyboard_arrow_down Introduced Engrossed Ho…" at bounding box center [375, 184] width 383 height 38
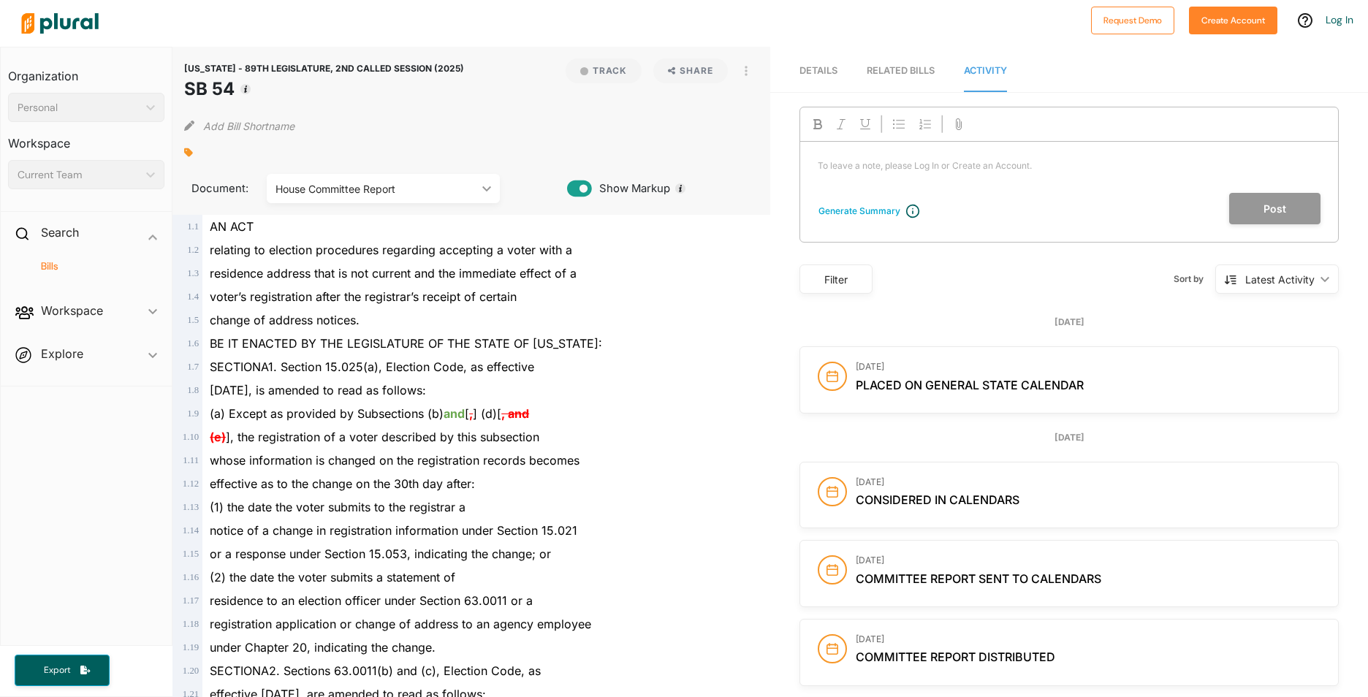
click at [430, 183] on div "House Committee Report ic_keyboard_arrow_down" at bounding box center [383, 188] width 233 height 29
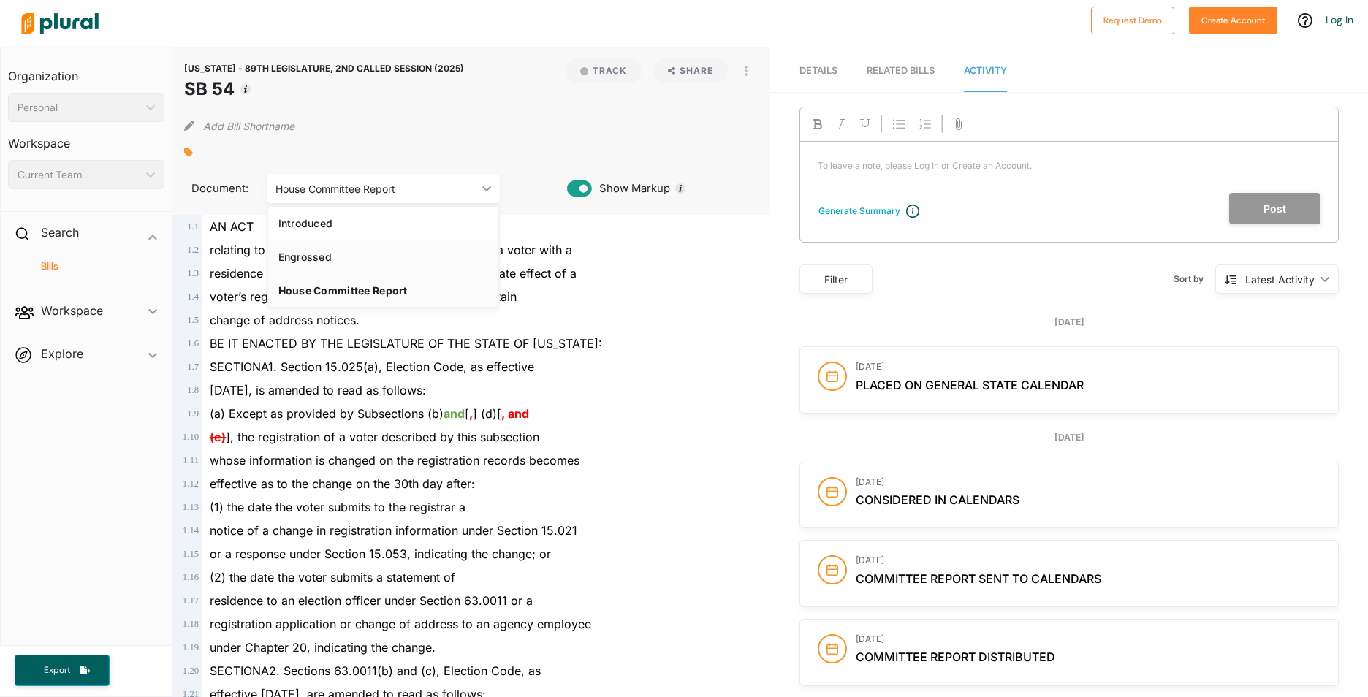
click at [335, 249] on link "Engrossed" at bounding box center [383, 257] width 230 height 34
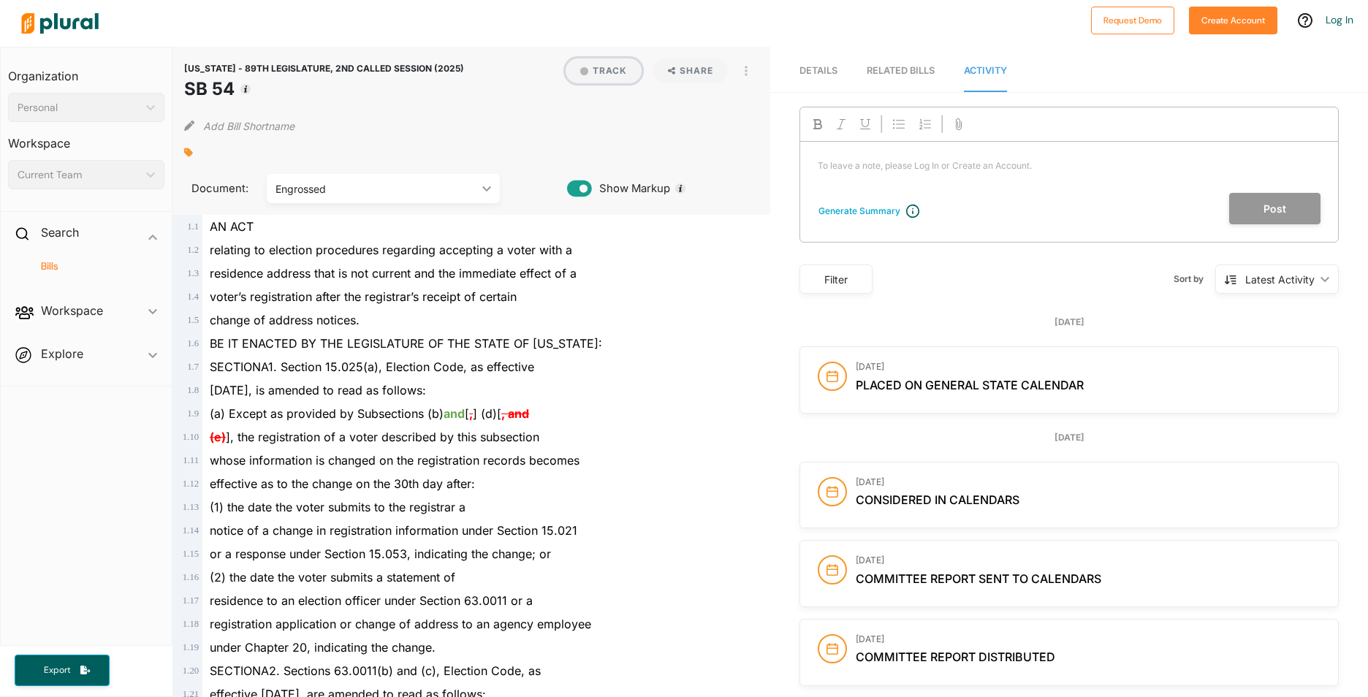
click at [597, 69] on button "Track" at bounding box center [604, 70] width 76 height 25
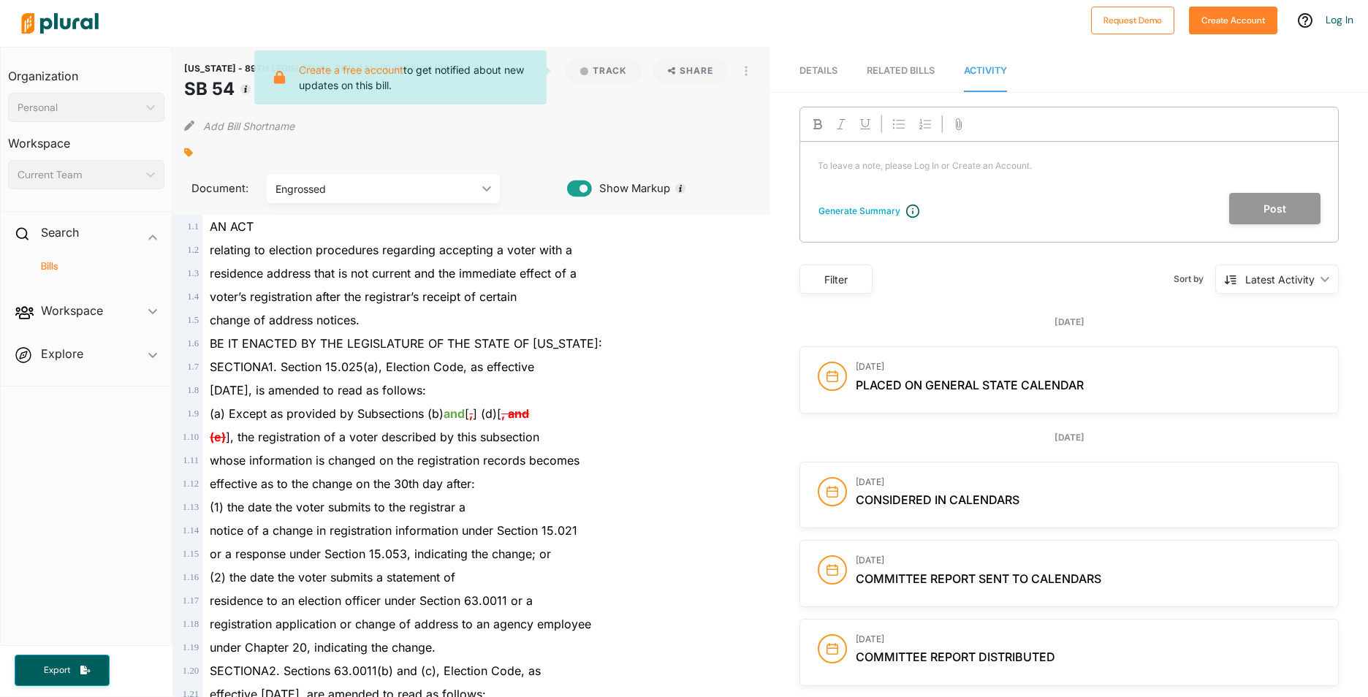
click at [70, 26] on img at bounding box center [60, 23] width 102 height 51
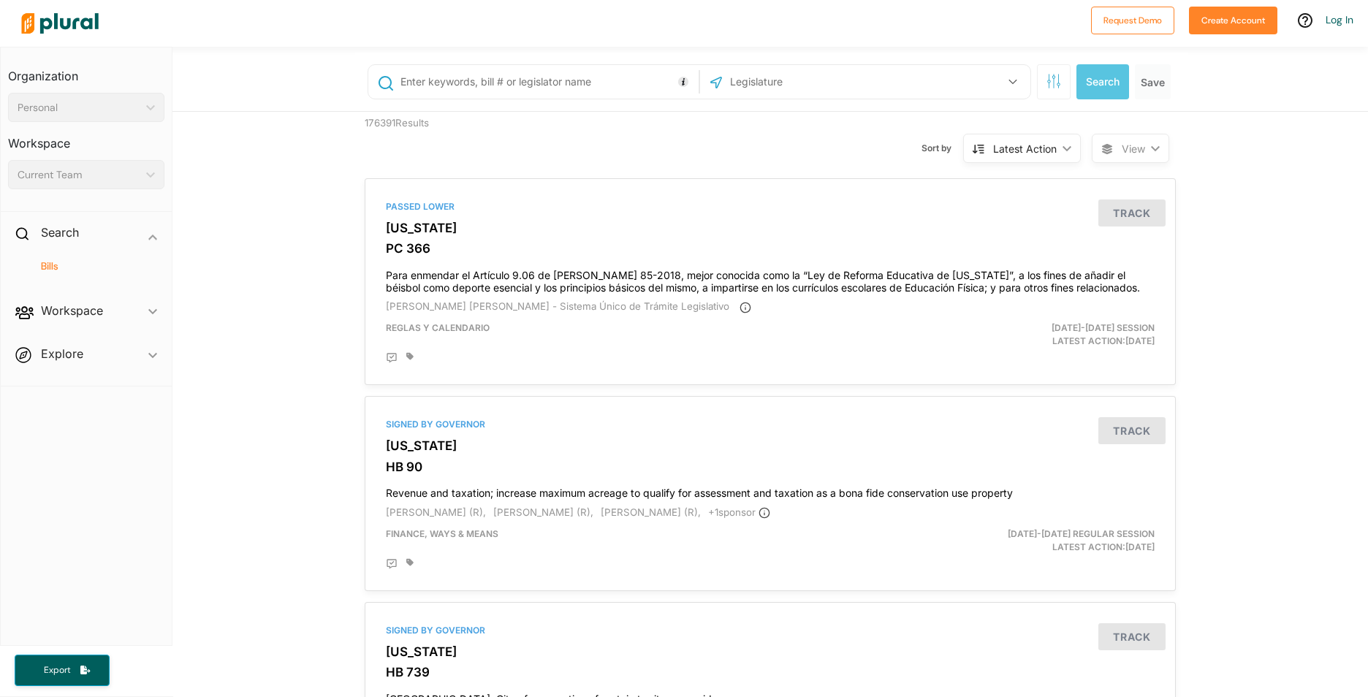
click at [967, 85] on div "US Congress [US_STATE] [US_STATE] [US_STATE] [US_STATE] [US_STATE] [US_STATE] […" at bounding box center [865, 82] width 323 height 28
click at [1009, 79] on icon "button" at bounding box center [1013, 82] width 9 height 6
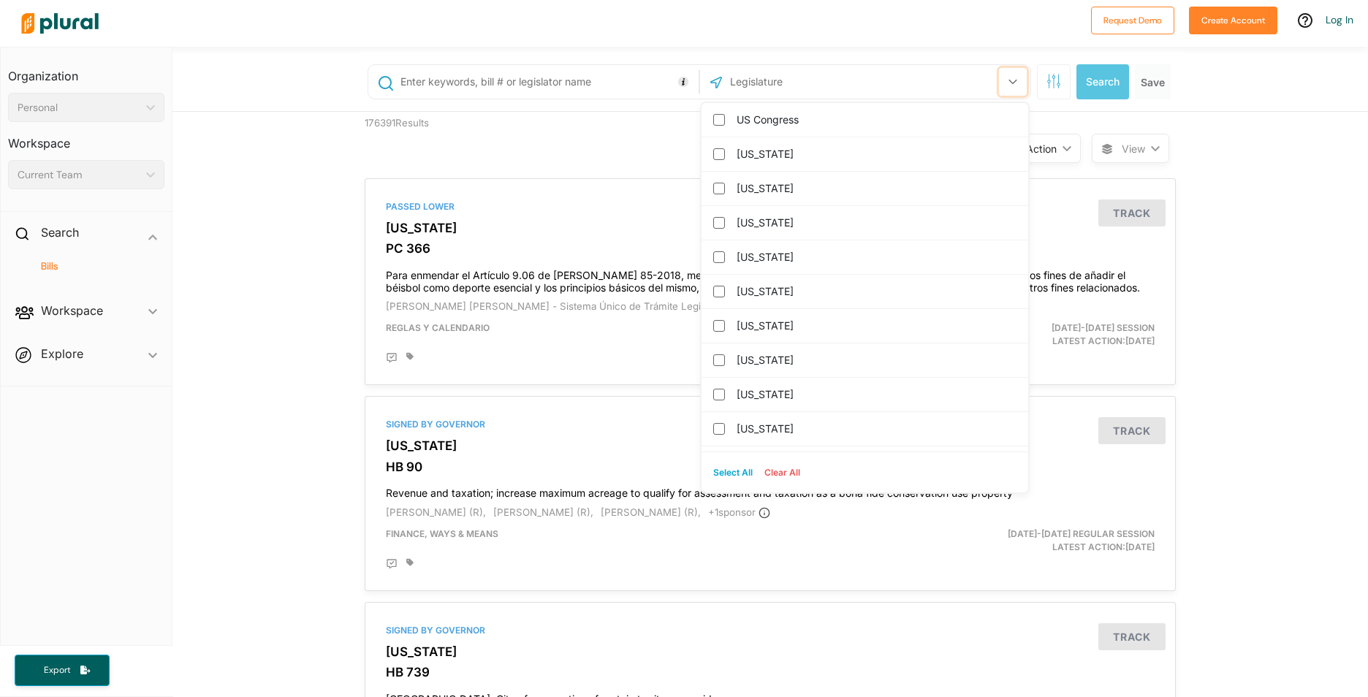
click at [1009, 80] on icon "button" at bounding box center [1013, 82] width 9 height 6
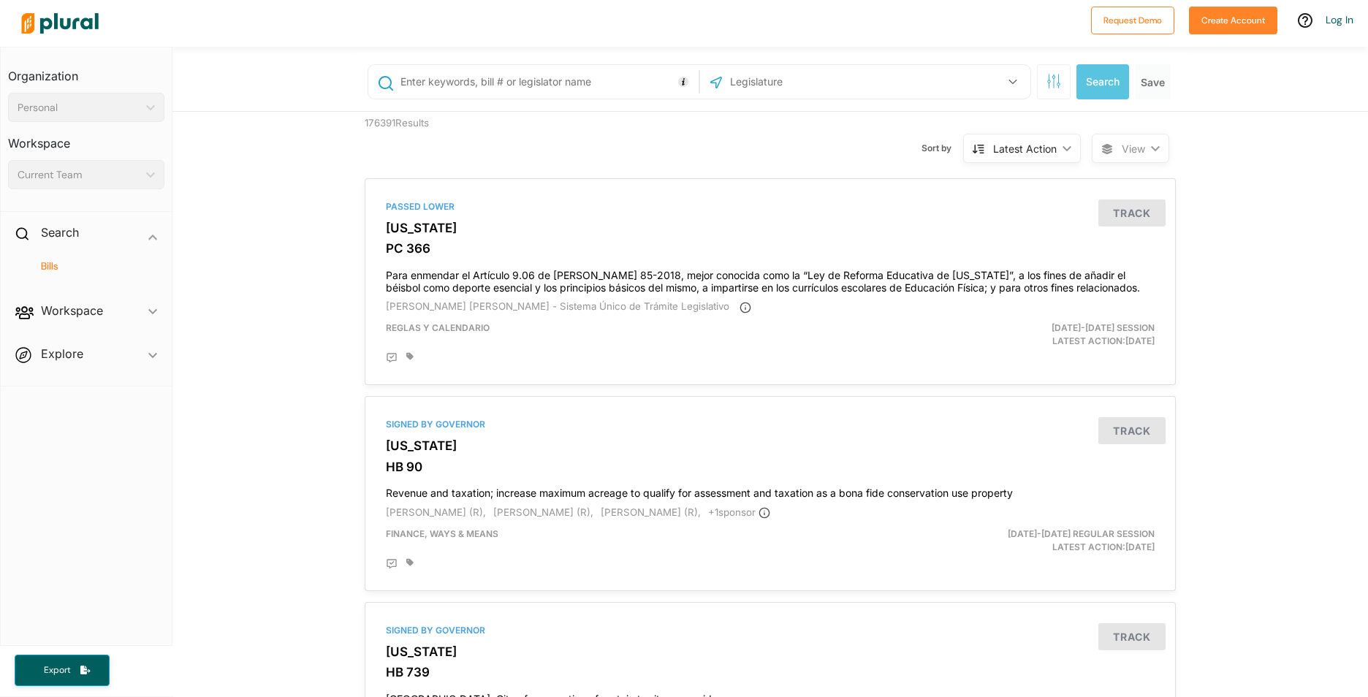
click at [1049, 141] on div "Latest Action" at bounding box center [1025, 148] width 64 height 15
click at [991, 225] on link "Latest Action" at bounding box center [1016, 217] width 128 height 34
click at [430, 252] on h3 "PC 366" at bounding box center [770, 248] width 769 height 15
